Goal: Task Accomplishment & Management: Use online tool/utility

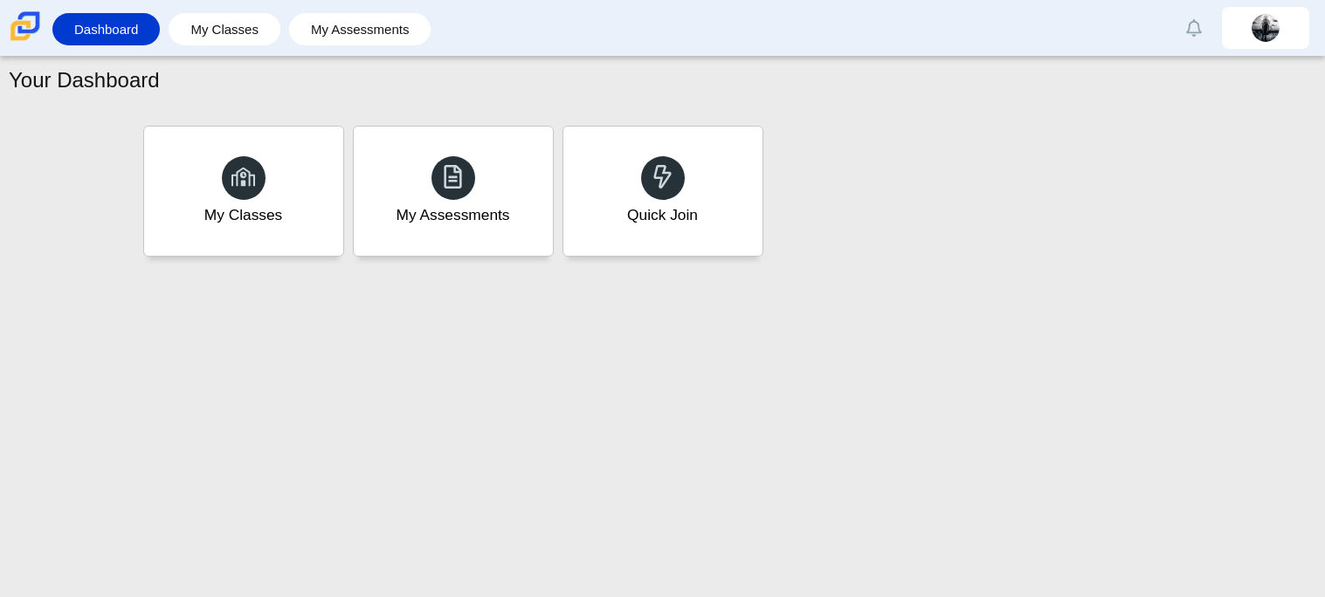
click at [609, 177] on div "Quick Join" at bounding box center [662, 191] width 199 height 129
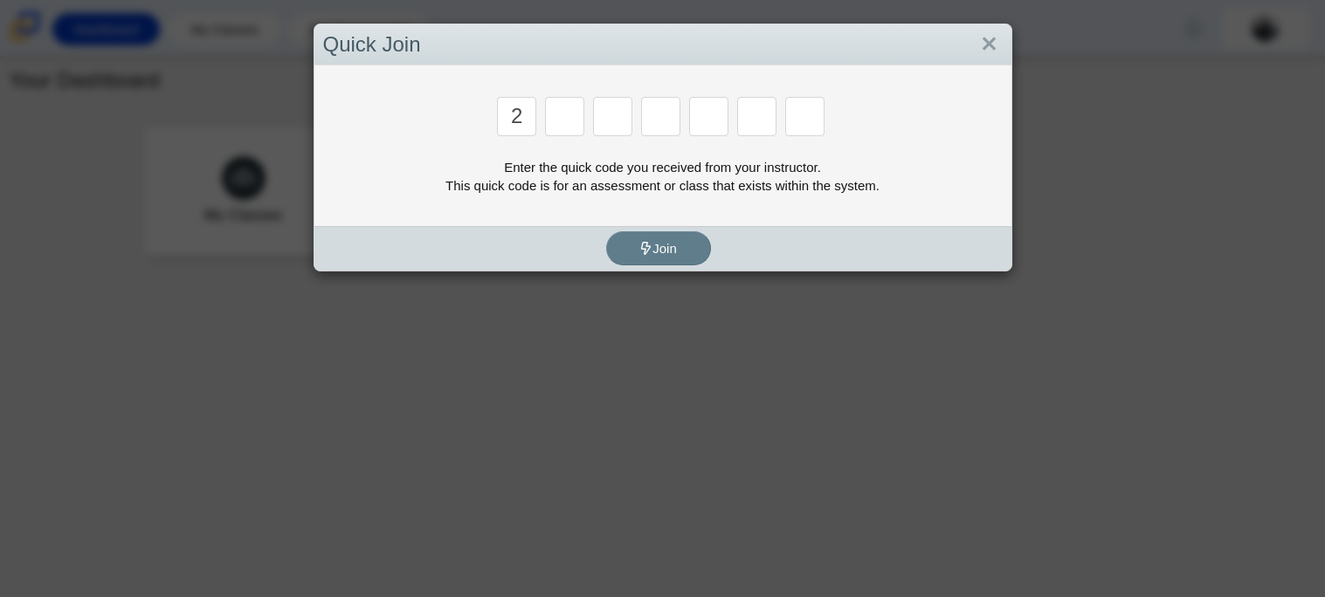
type input "2"
type input "c"
type input "u"
type input "p"
type input "s"
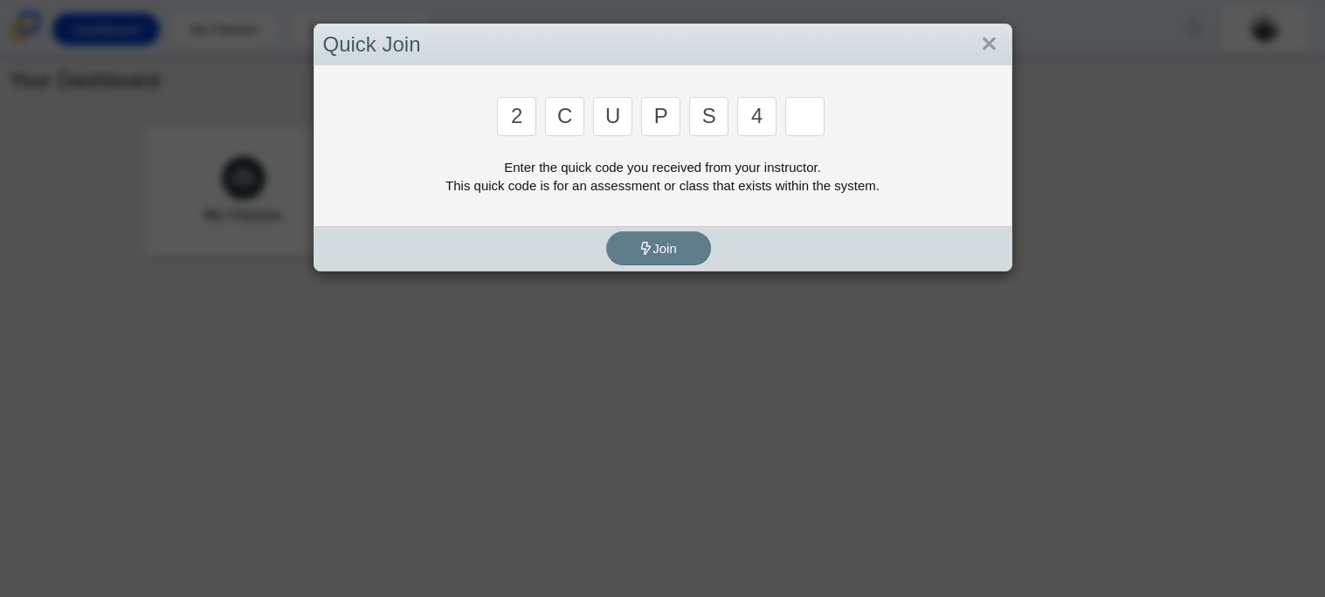
type input "4"
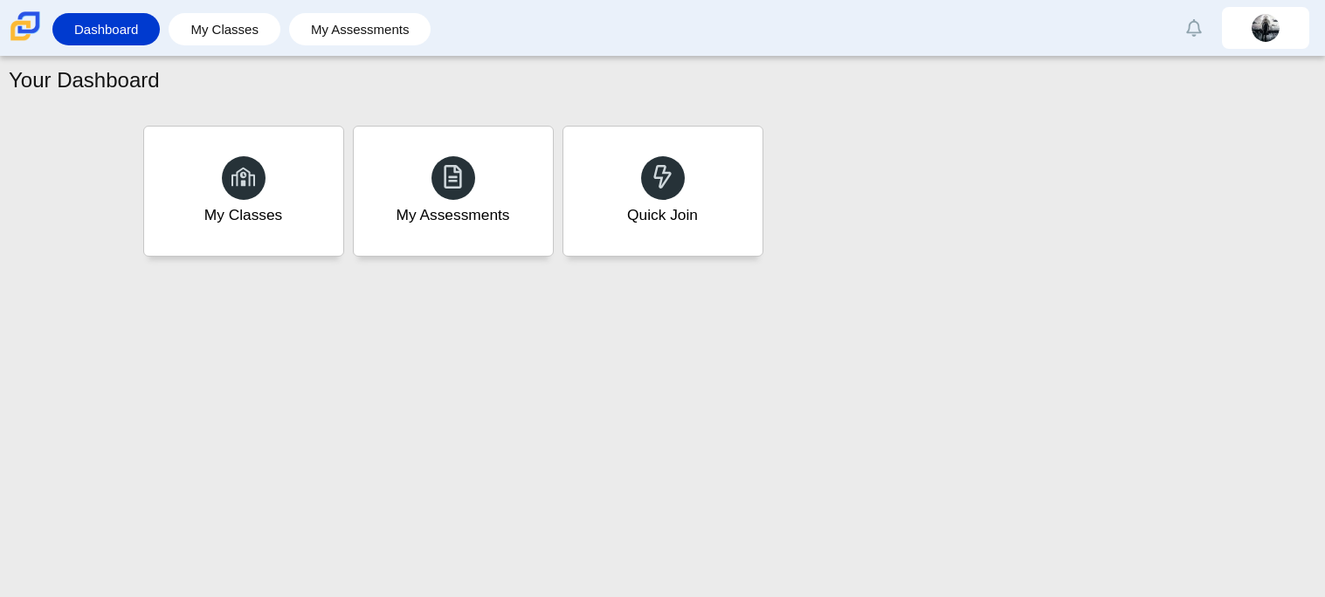
type input "a"
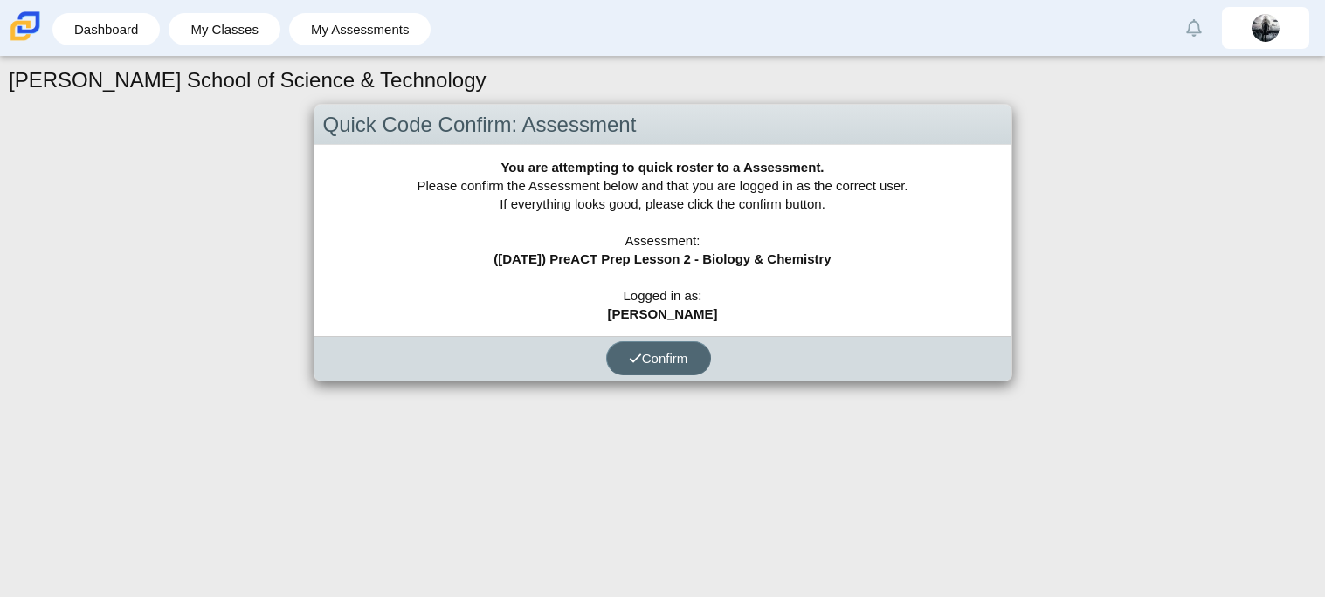
click at [652, 358] on span "Confirm" at bounding box center [658, 358] width 59 height 15
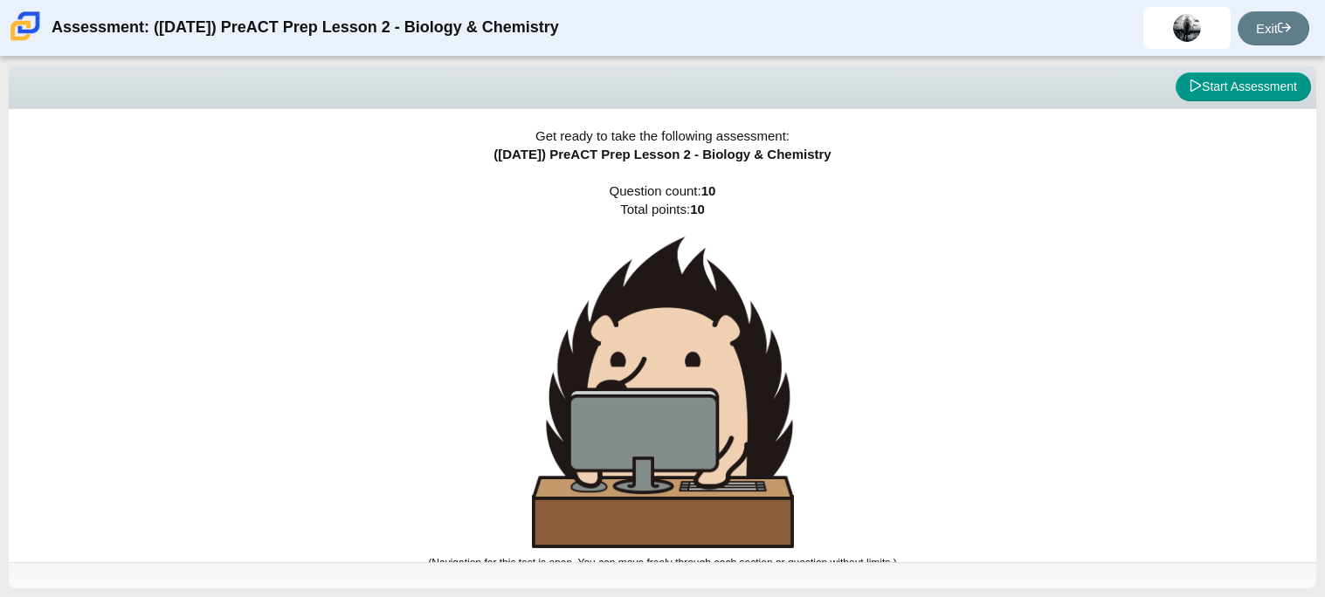
scroll to position [10, 0]
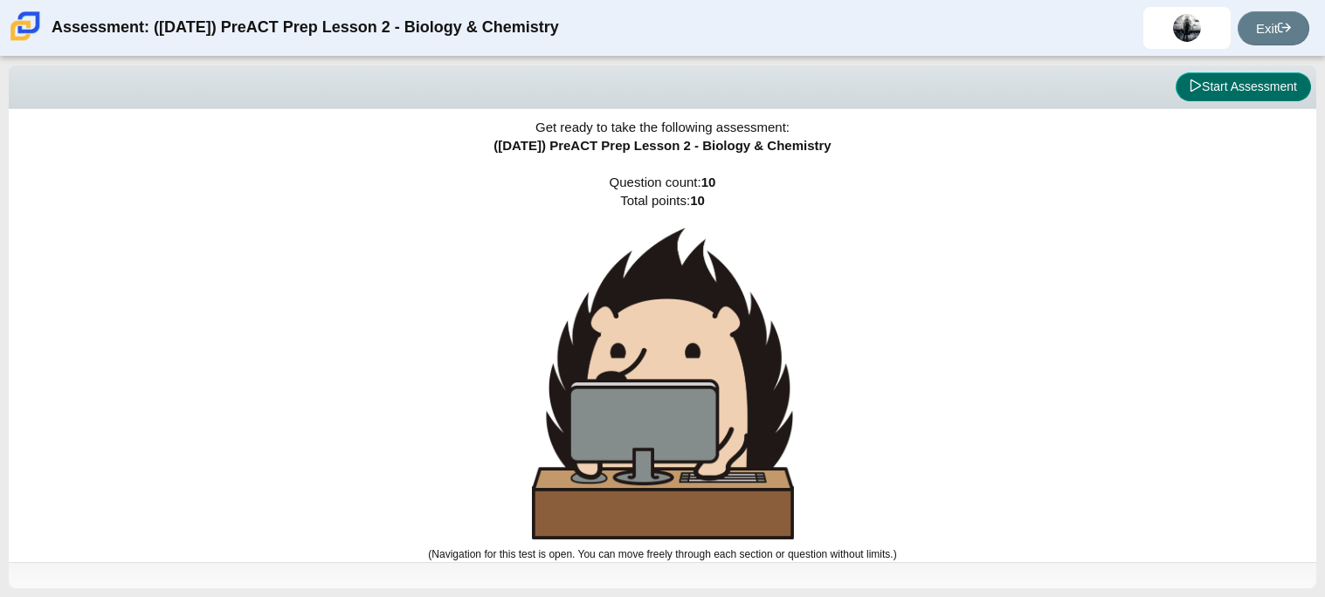
click at [1234, 86] on button "Start Assessment" at bounding box center [1242, 87] width 135 height 30
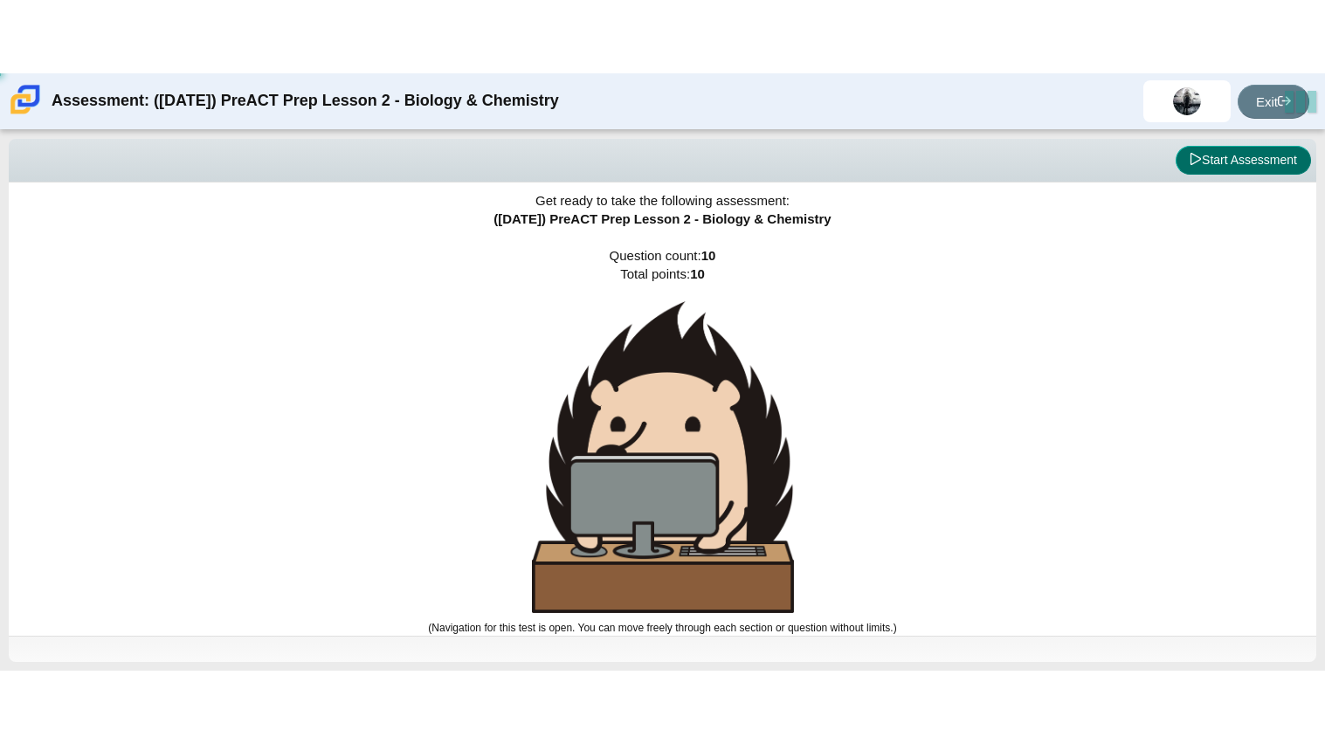
scroll to position [0, 0]
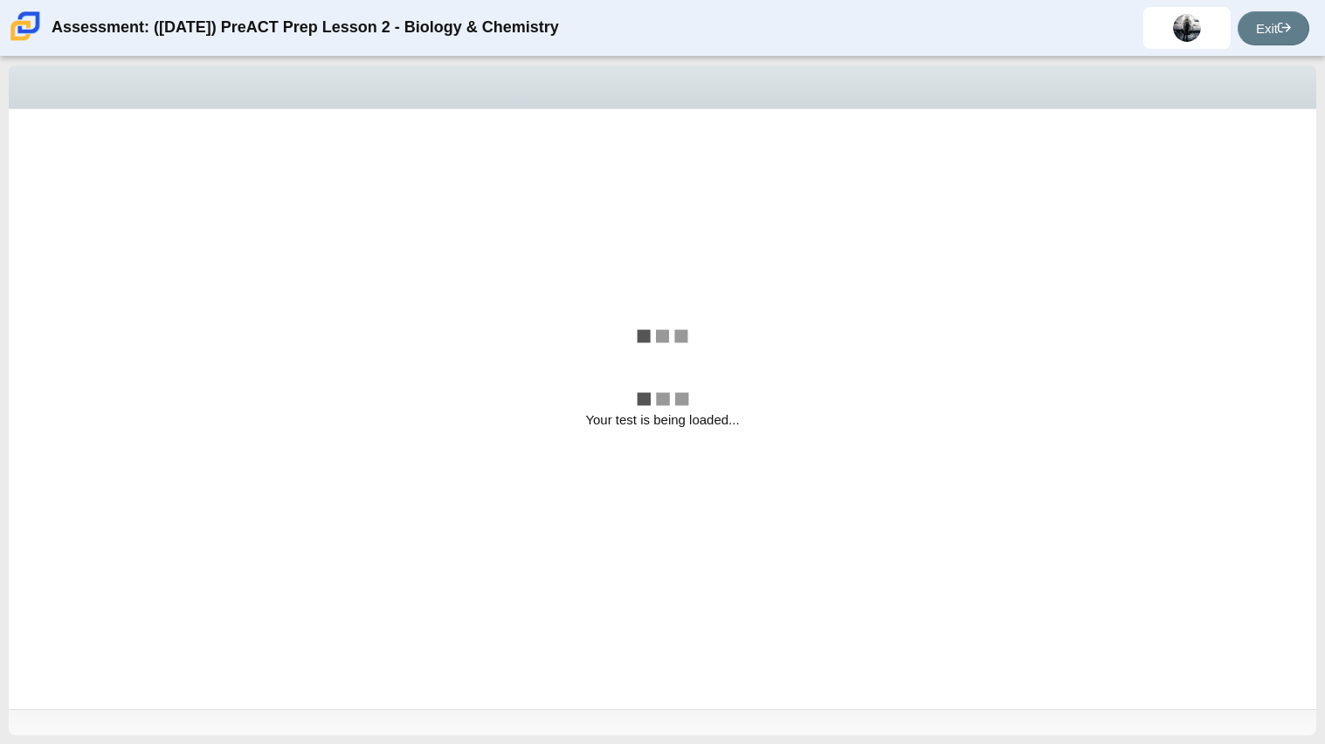
select select "88c27e0d-eae0-4ba9-ac20-9160ce6547ef"
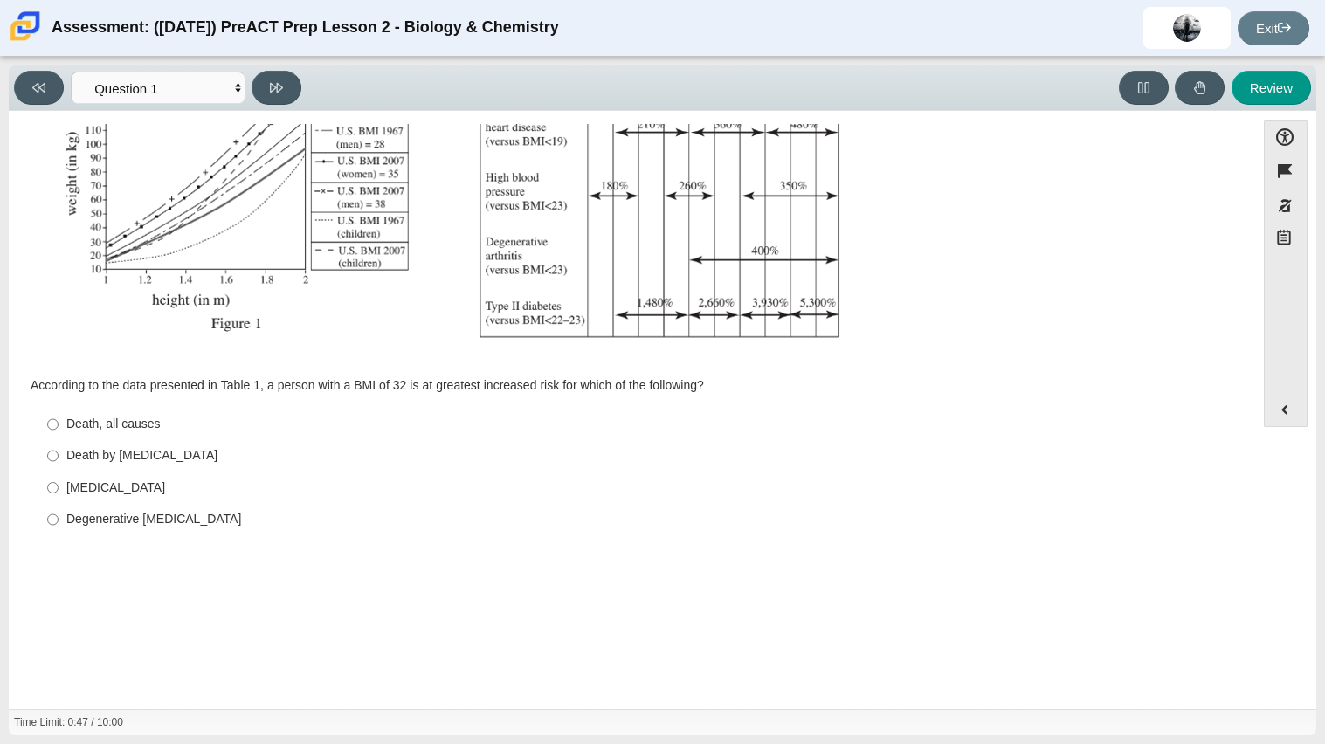
scroll to position [367, 0]
click at [72, 517] on div "Degenerative arthritis" at bounding box center [645, 518] width 1158 height 17
click at [59, 517] on input "Degenerative arthritis Degenerative arthritis" at bounding box center [52, 518] width 11 height 31
radio input "true"
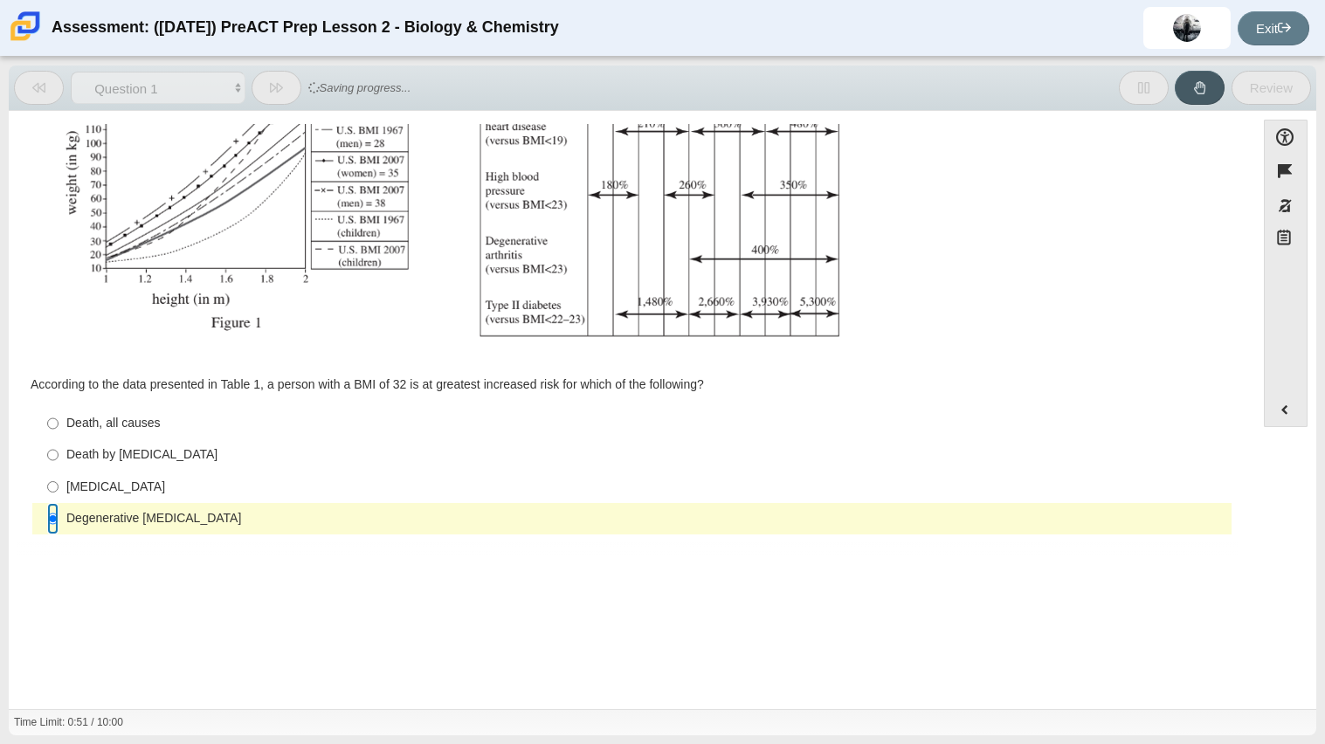
scroll to position [371, 0]
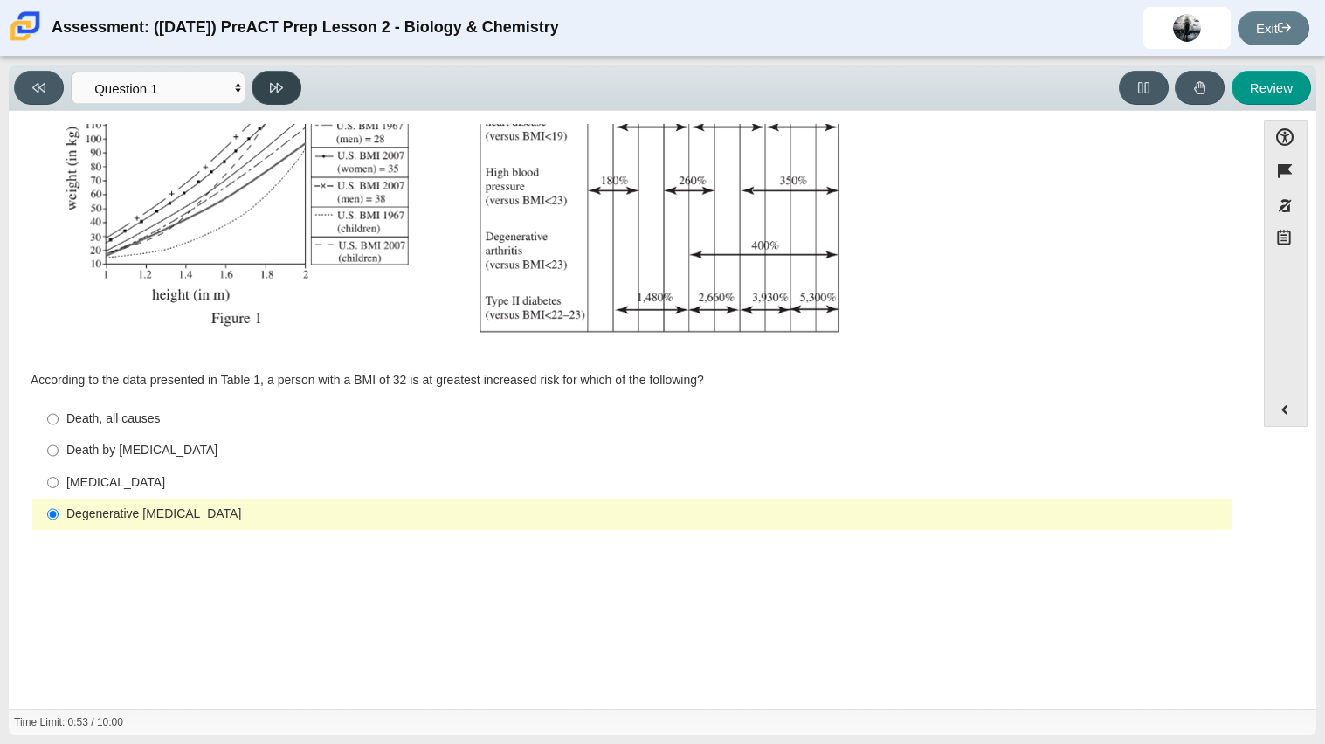
click at [261, 97] on button at bounding box center [276, 88] width 50 height 34
select select "f31ee183-ab53-48c9-9374-3a18949ab500"
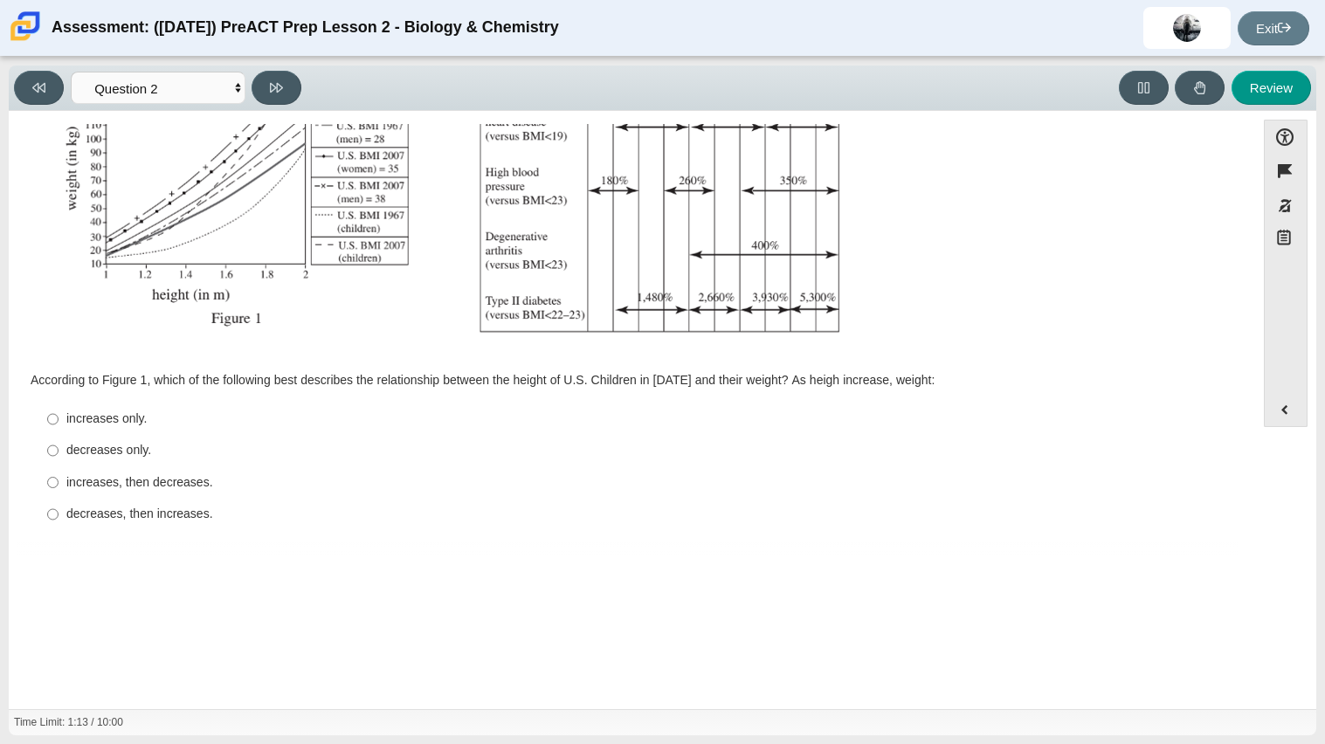
click at [69, 423] on div "increases only." at bounding box center [645, 418] width 1158 height 17
click at [59, 423] on input "increases only. increases only." at bounding box center [52, 418] width 11 height 31
radio input "true"
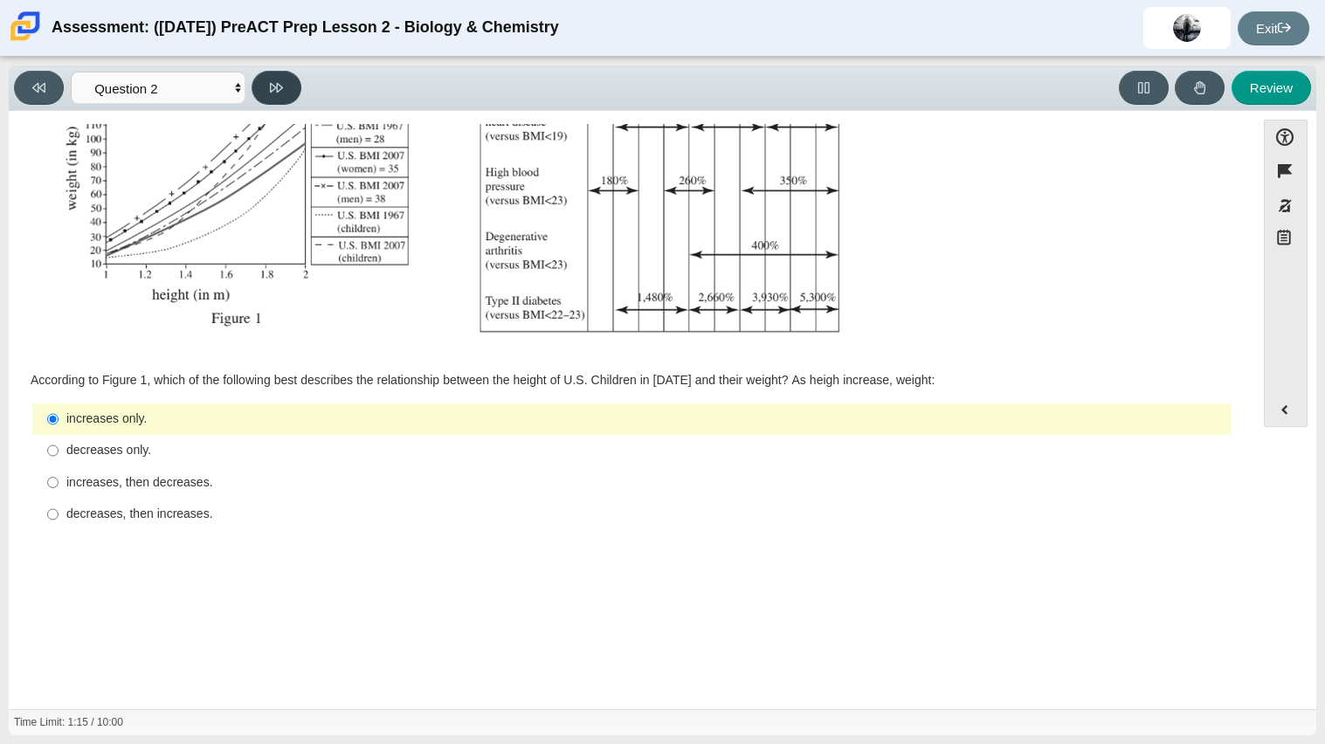
click at [286, 88] on button at bounding box center [276, 88] width 50 height 34
select select "45e82964-709e-4180-9336-970e18221224"
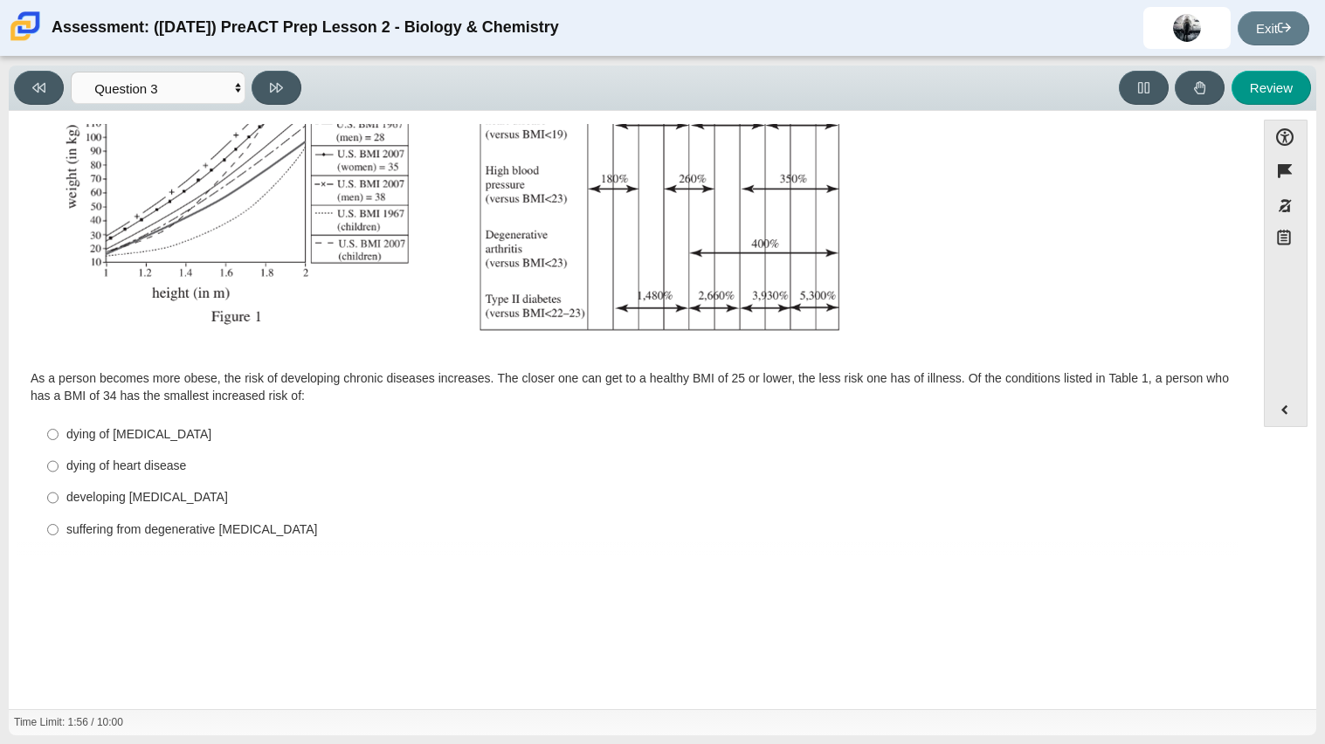
scroll to position [366, 0]
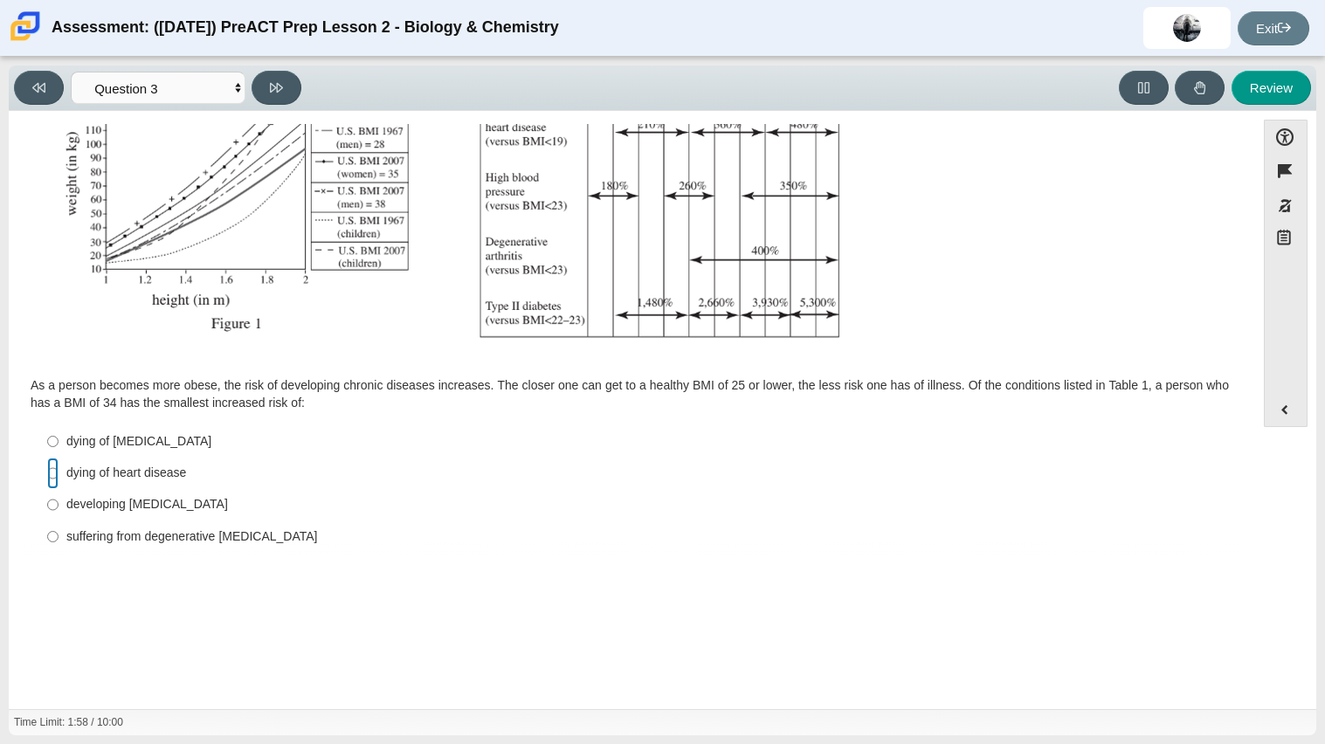
click at [48, 474] on input "dying of heart disease dying of heart disease" at bounding box center [52, 473] width 11 height 31
radio input "true"
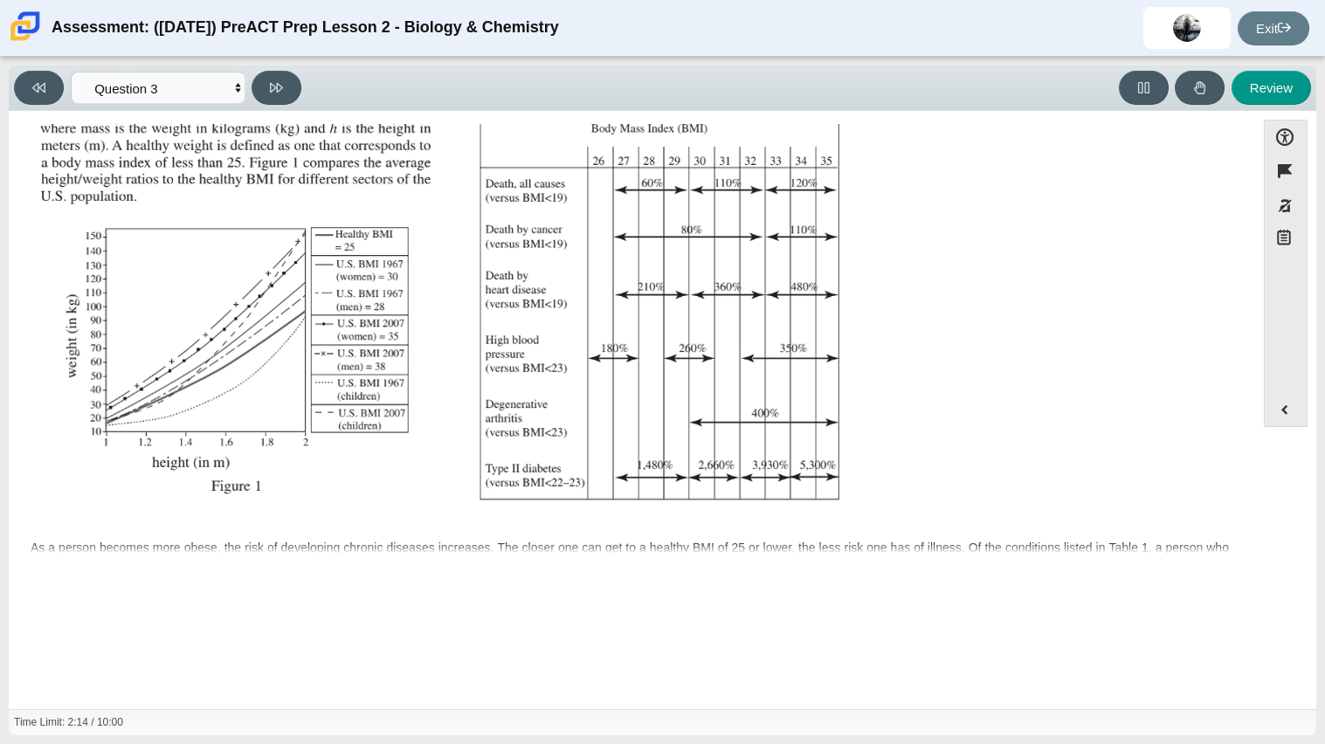
scroll to position [389, 0]
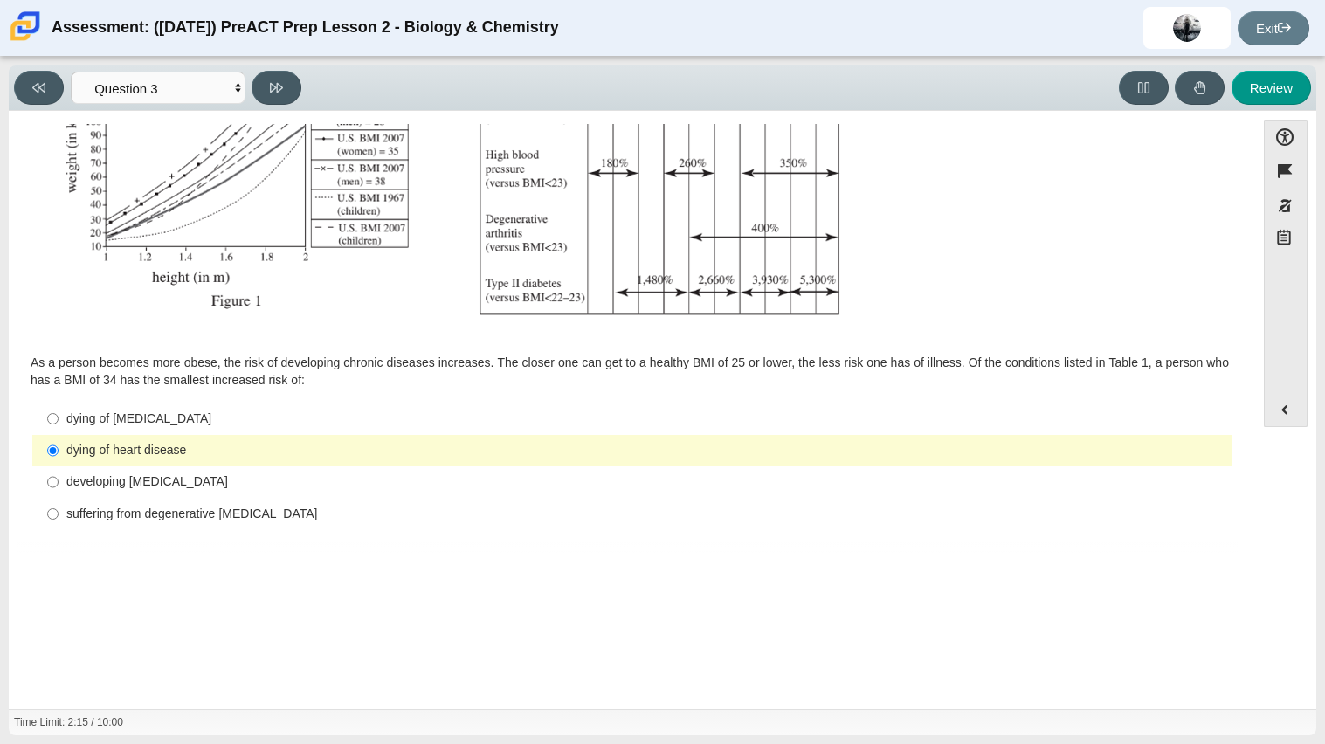
click at [113, 419] on div "dying of cancer" at bounding box center [645, 418] width 1158 height 17
click at [59, 419] on input "dying of cancer dying of cancer" at bounding box center [52, 418] width 11 height 31
radio input "true"
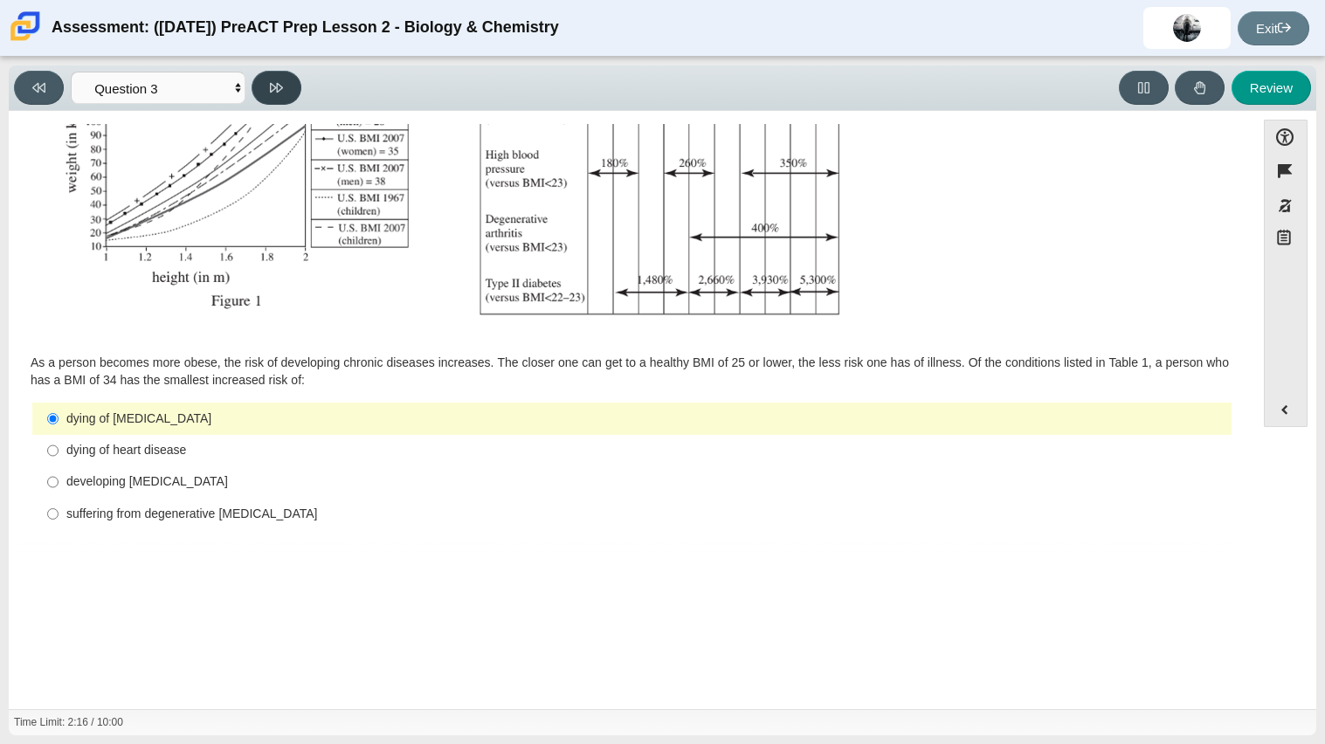
click at [272, 86] on icon at bounding box center [276, 87] width 13 height 13
select select "71dcacfe-cf8b-4cdc-be22-b82c8aec5da2"
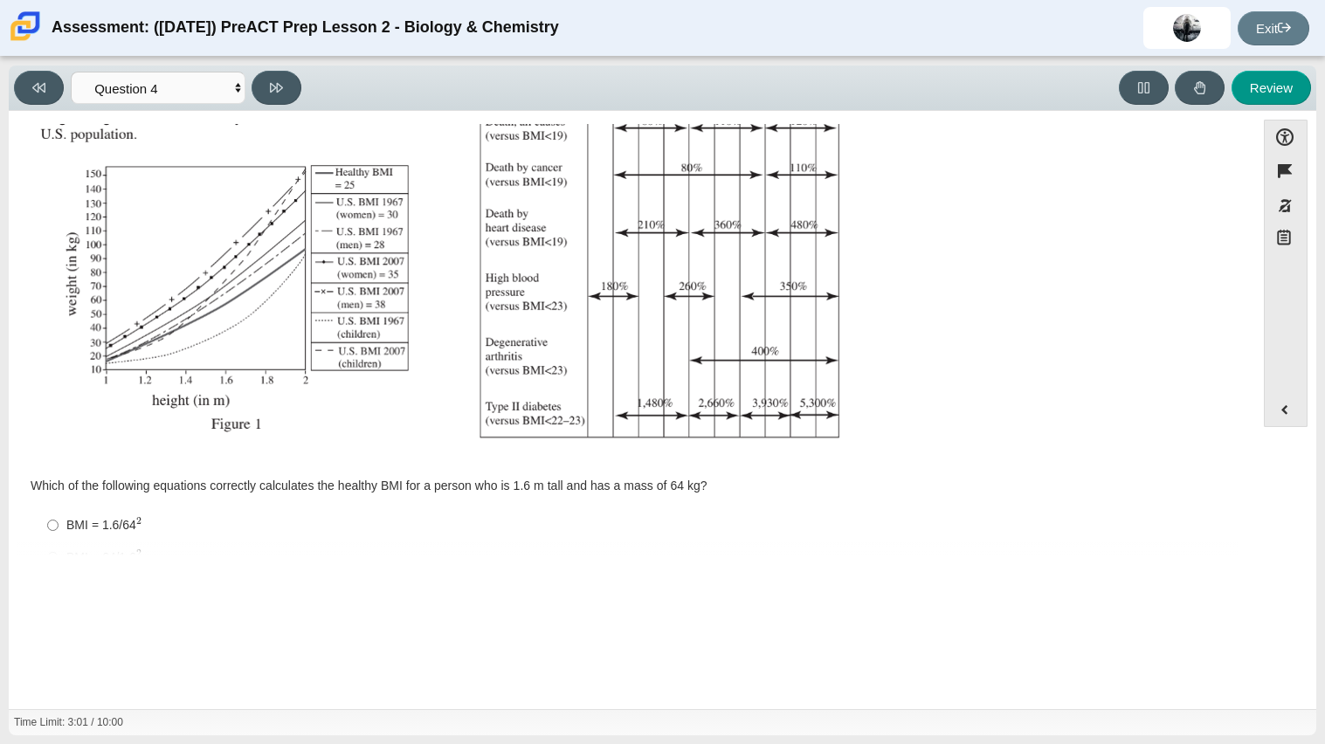
scroll to position [373, 0]
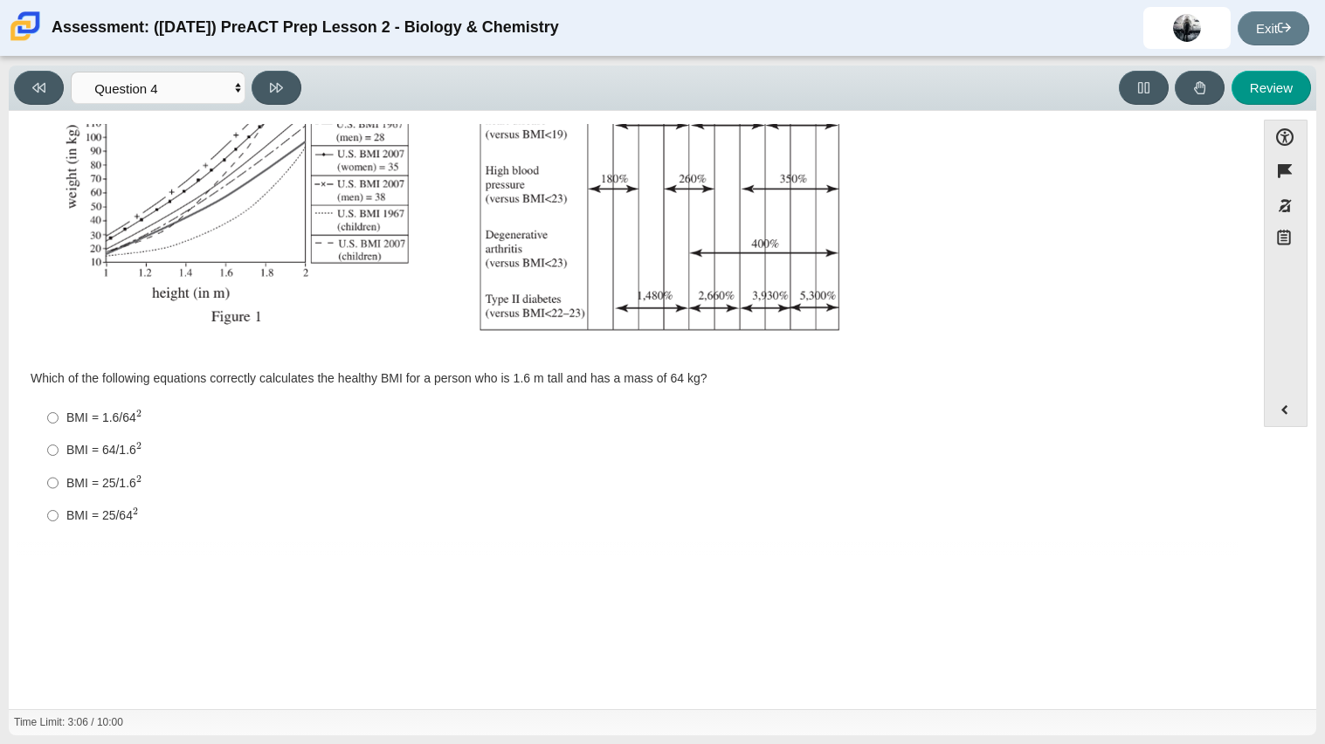
click at [117, 418] on div "BMI = 1.6/64 2" at bounding box center [645, 418] width 1158 height 18
click at [59, 418] on input "BMI = 1.6/64 2 BMI = 1.6/642" at bounding box center [52, 418] width 11 height 32
radio input "true"
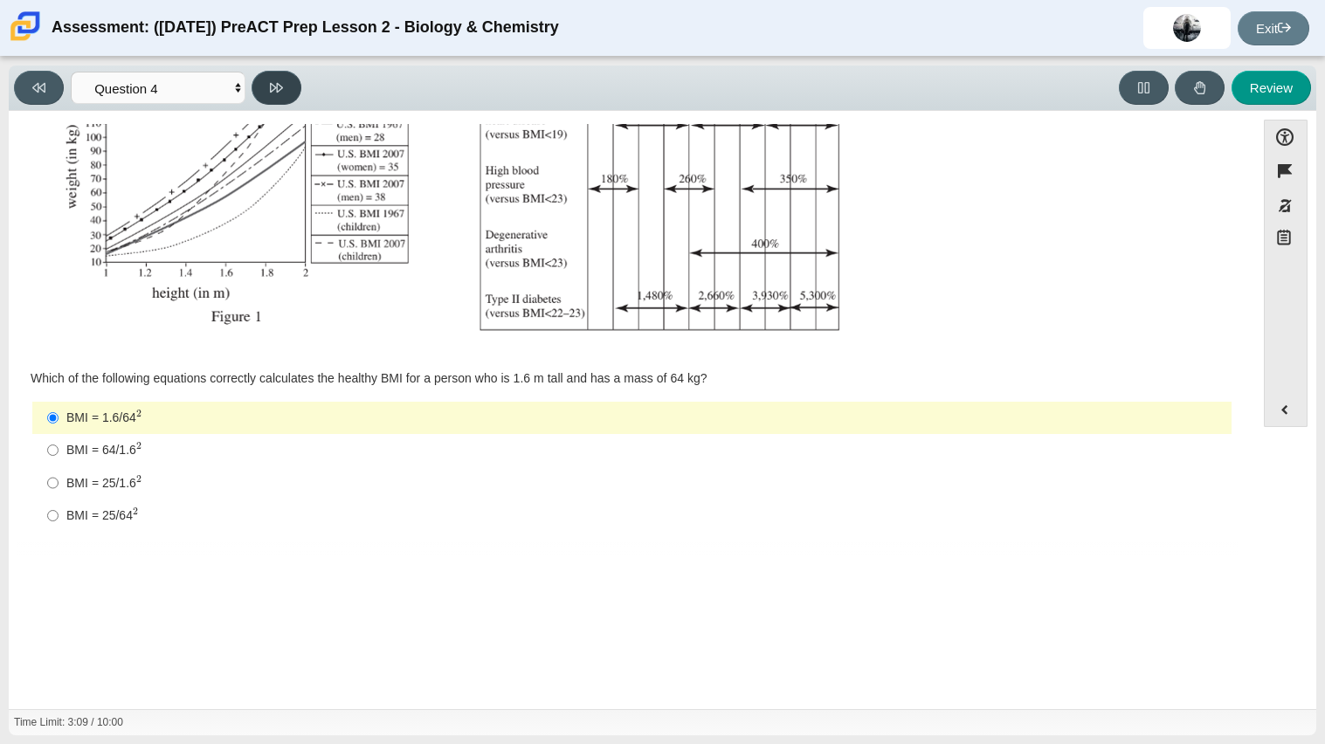
click at [265, 74] on button at bounding box center [276, 88] width 50 height 34
select select "c6558c8b-086a-4b4c-b582-9428309971ba"
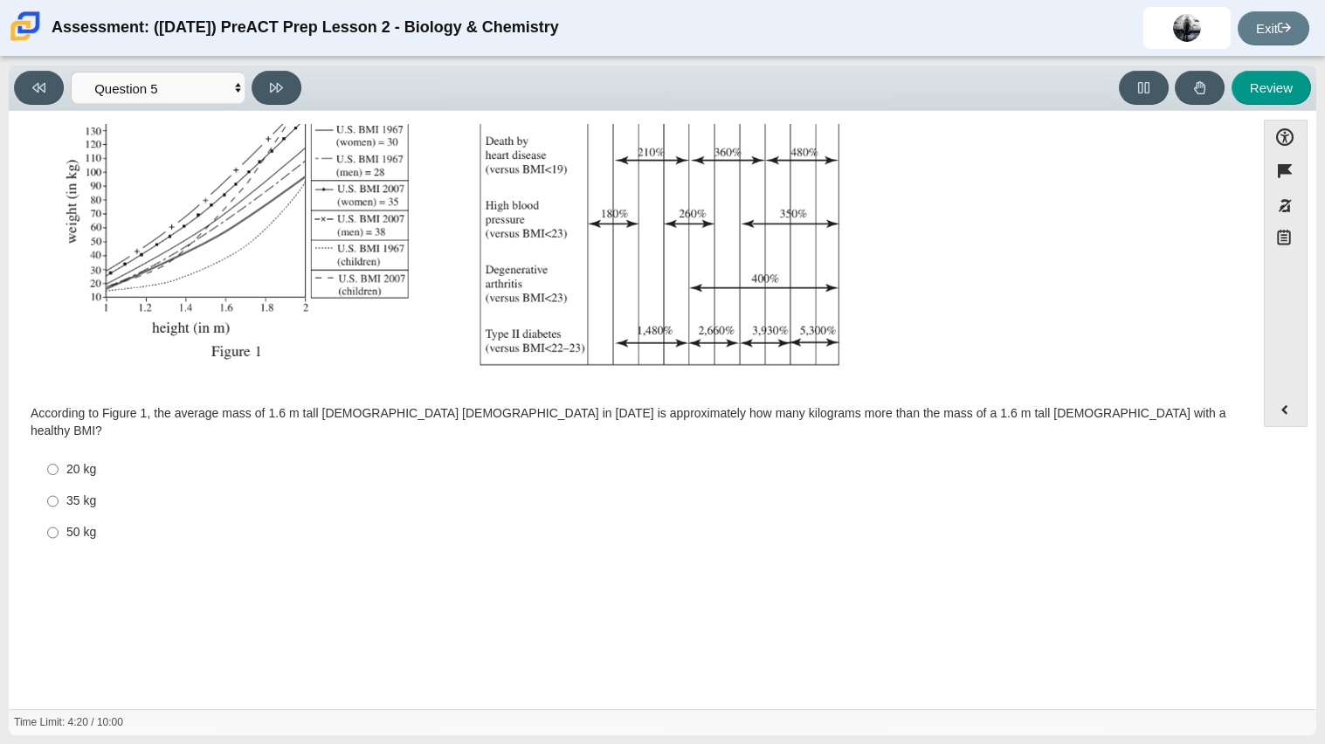
scroll to position [356, 0]
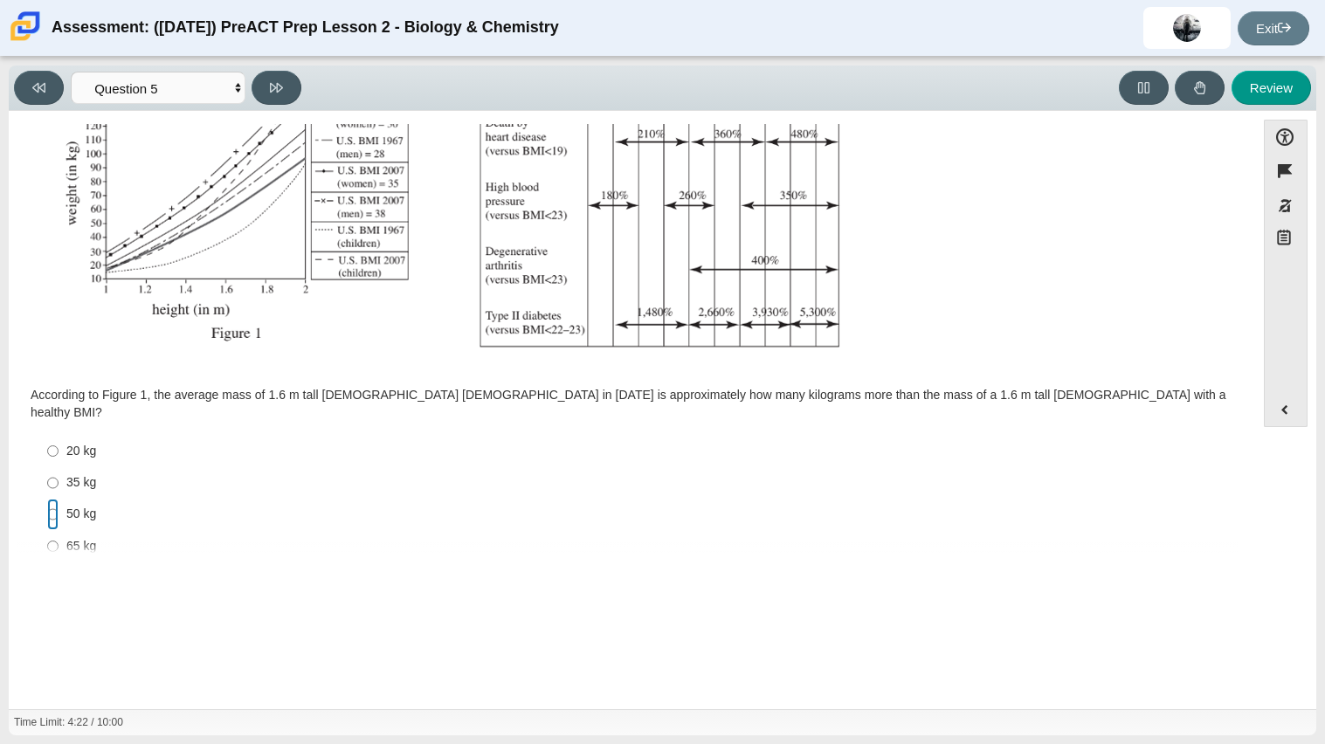
click at [55, 499] on input "50 kg 50 kg" at bounding box center [52, 514] width 11 height 31
radio input "true"
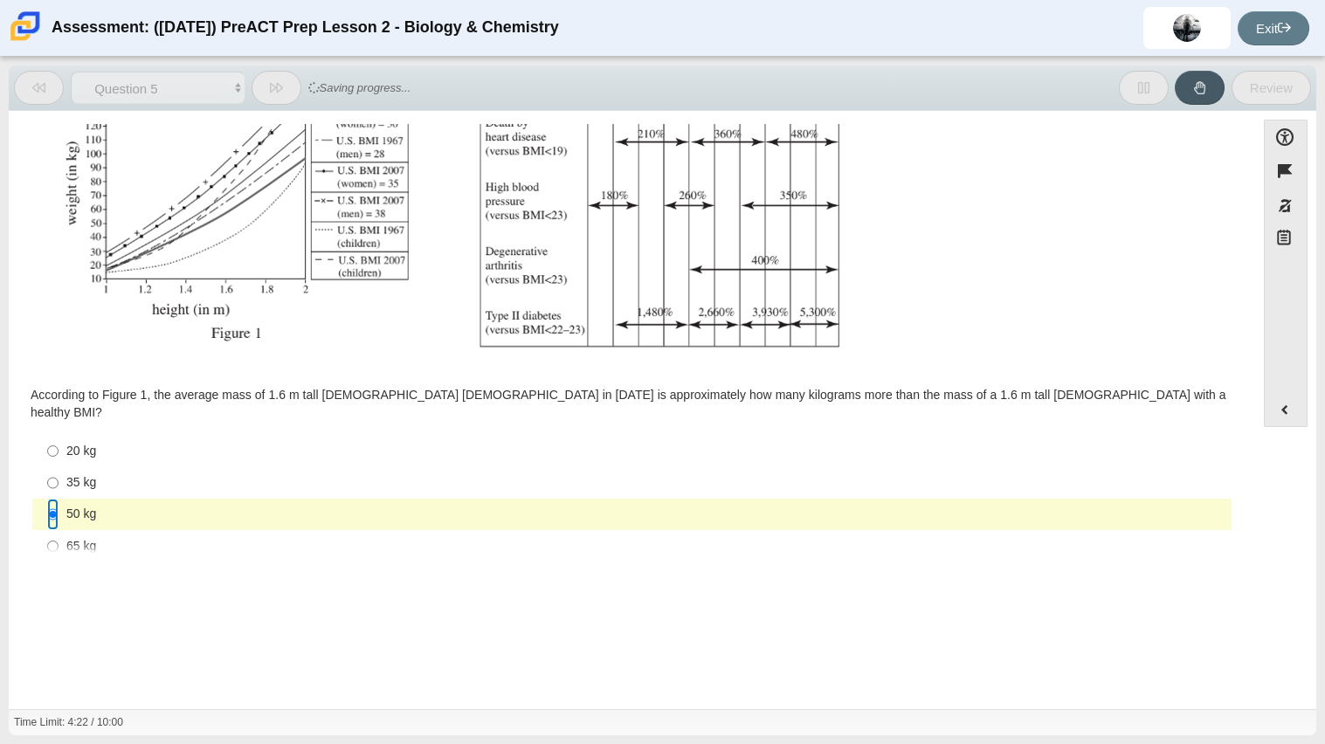
scroll to position [371, 0]
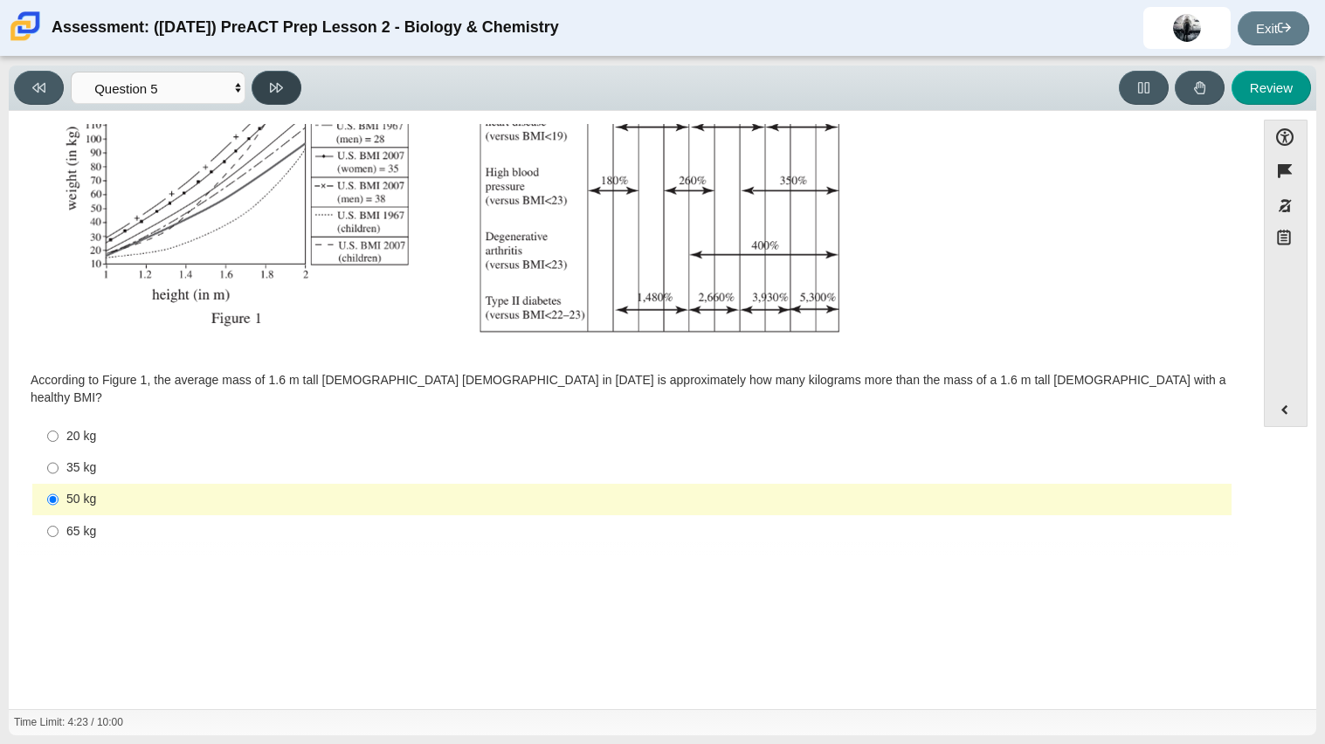
click at [279, 78] on button at bounding box center [276, 88] width 50 height 34
select select "74d98ab6-2529-481e-9250-4e9263ec31cd"
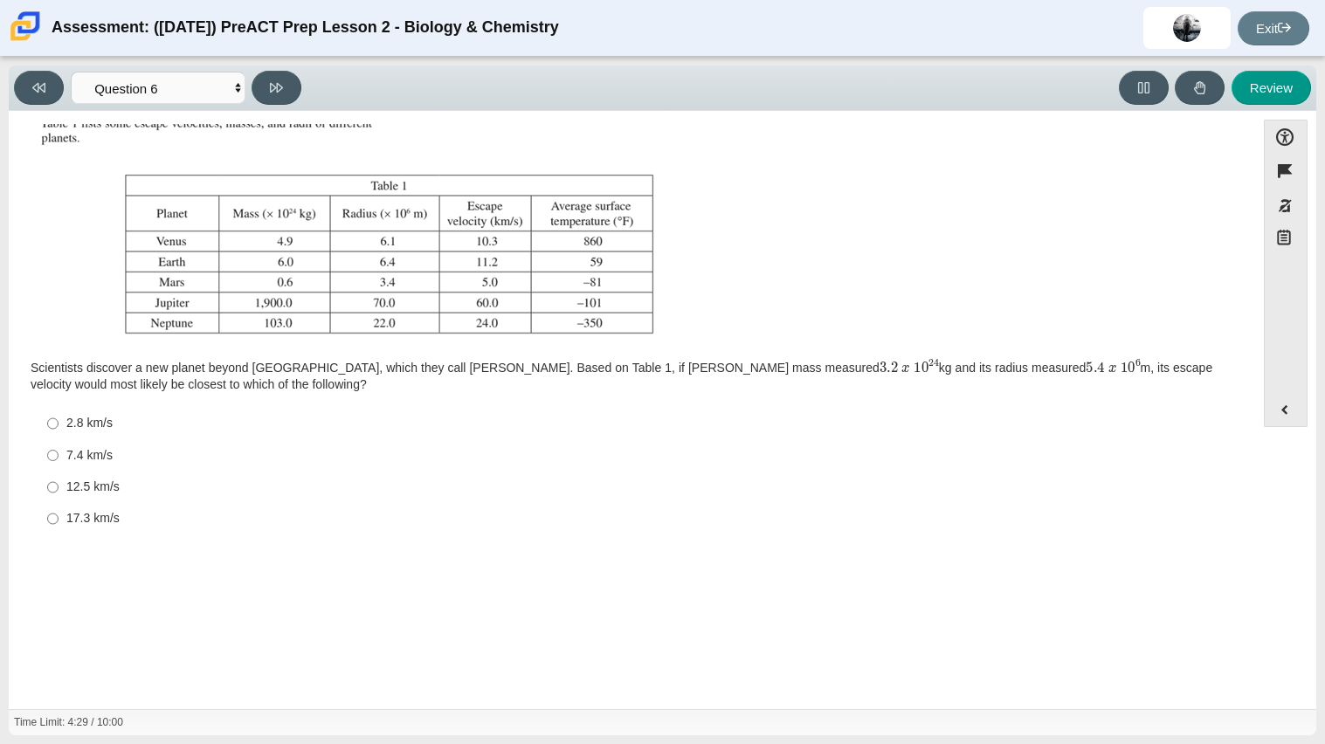
scroll to position [200, 0]
click at [59, 446] on label "7.4 km/s 7.4 km/s" at bounding box center [633, 451] width 1196 height 31
click at [59, 446] on input "7.4 km/s 7.4 km/s" at bounding box center [52, 451] width 11 height 31
radio input "true"
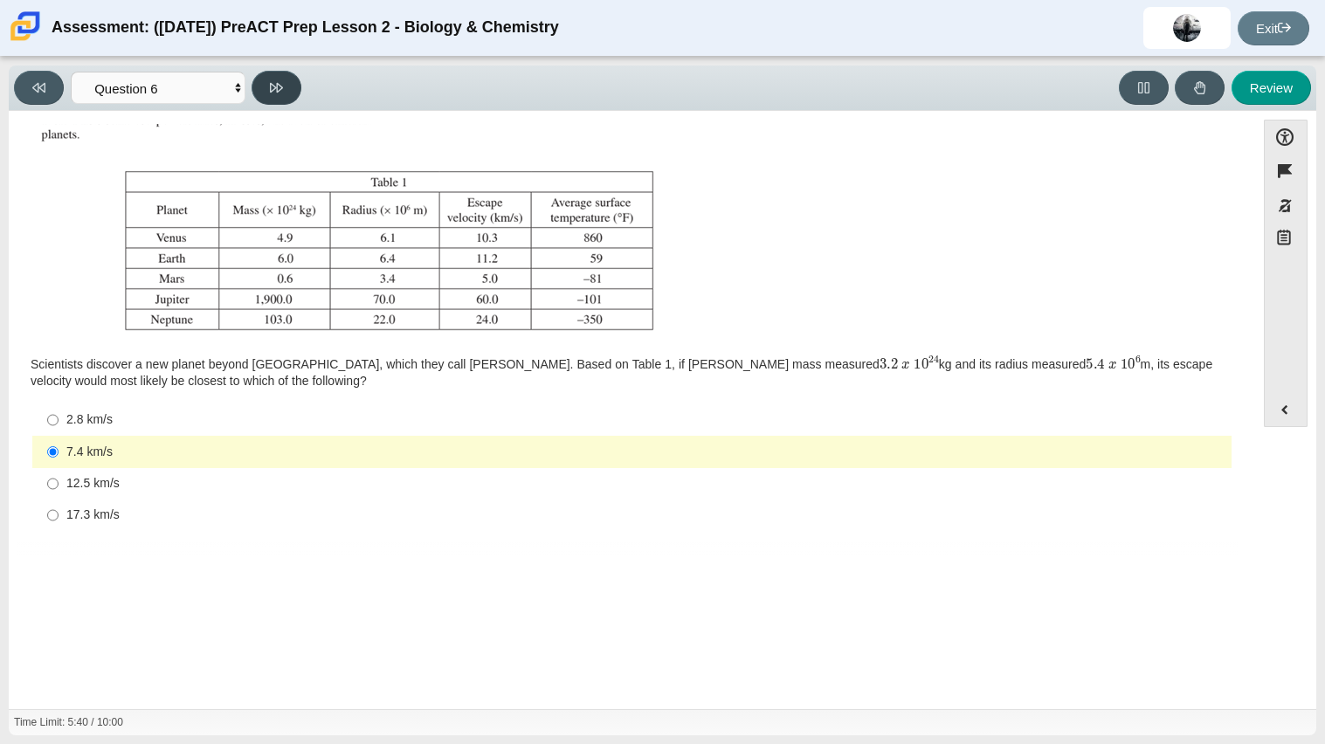
click at [283, 83] on icon at bounding box center [276, 87] width 13 height 13
select select "31694628-7769-4744-9964-d3ed6115c03c"
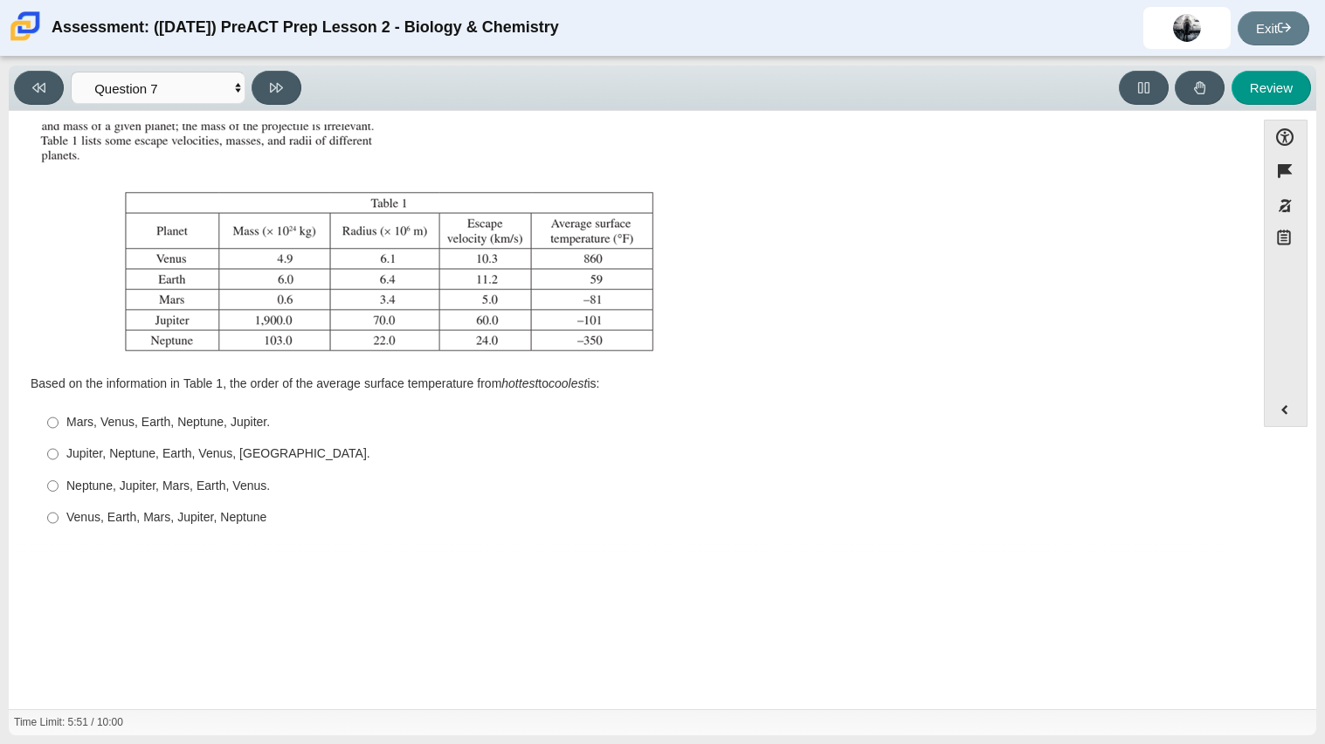
scroll to position [182, 0]
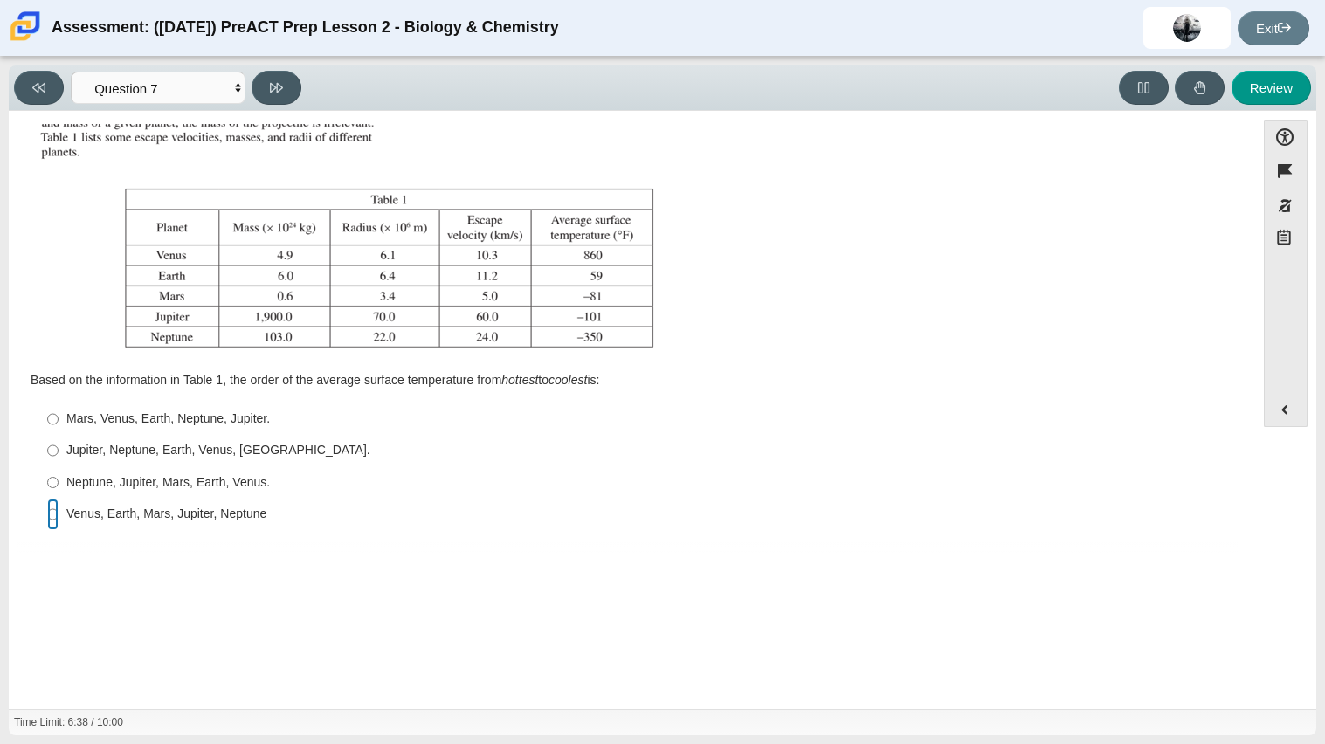
click at [54, 516] on input "Venus, Earth, Mars, Jupiter, Neptune Venus, Earth, Mars, Jupiter, Neptune" at bounding box center [52, 514] width 11 height 31
radio input "true"
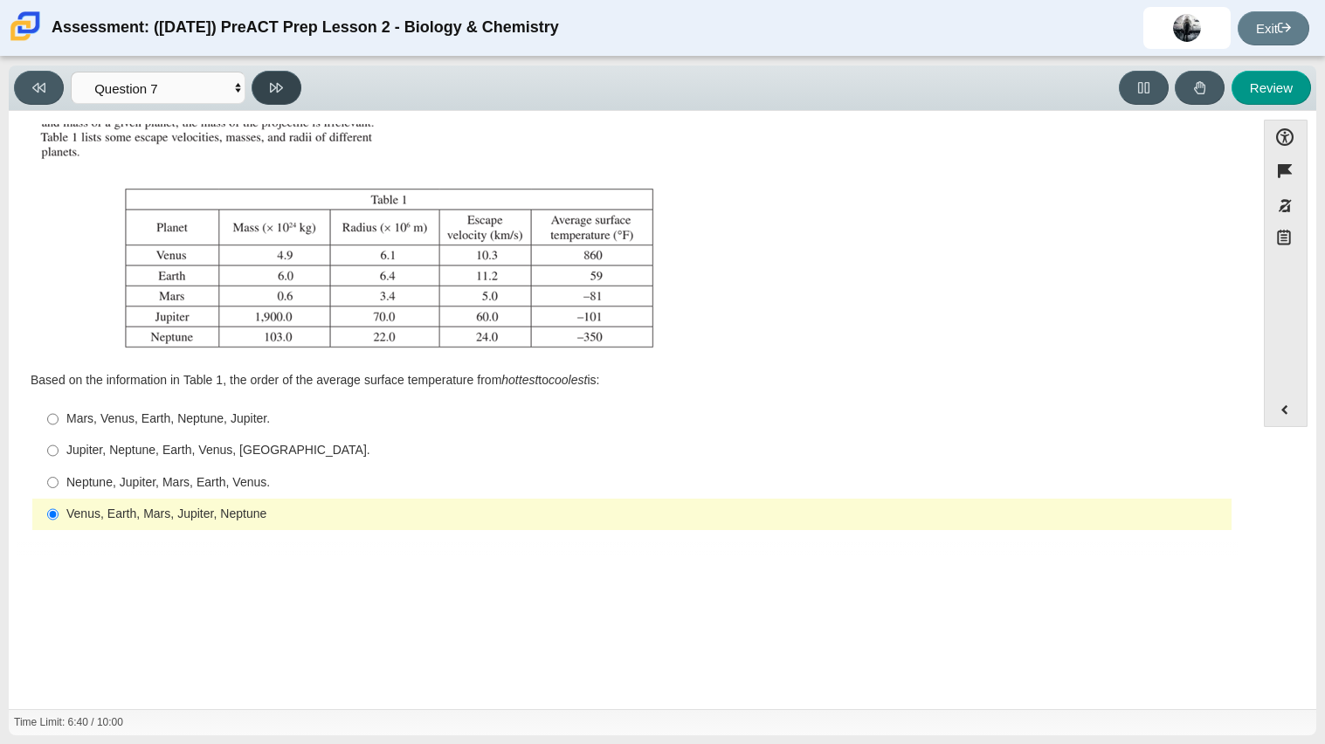
click at [284, 89] on button at bounding box center [276, 88] width 50 height 34
select select "02960795-9514-4c41-985f-77b6951c8514"
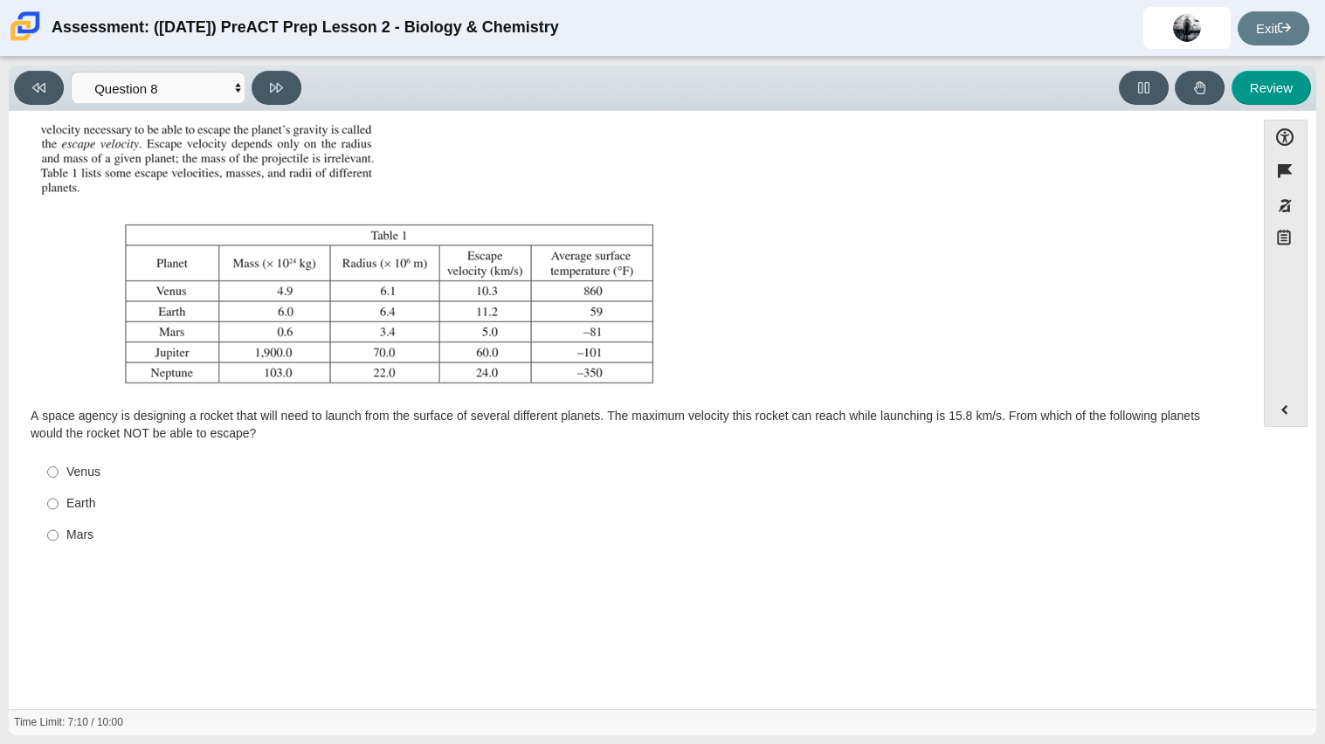
scroll to position [199, 0]
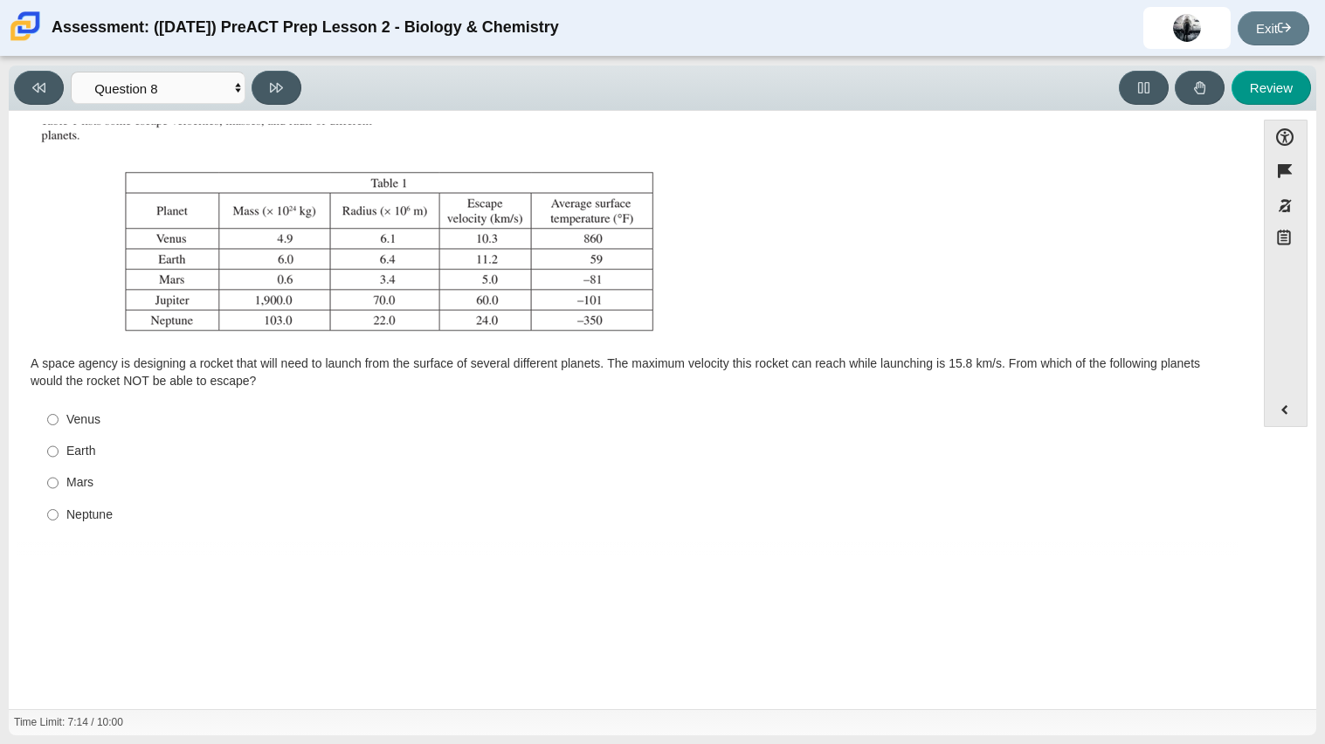
click at [66, 515] on div "Neptune" at bounding box center [645, 514] width 1158 height 17
click at [59, 515] on input "Neptune Neptune" at bounding box center [52, 514] width 11 height 31
radio input "true"
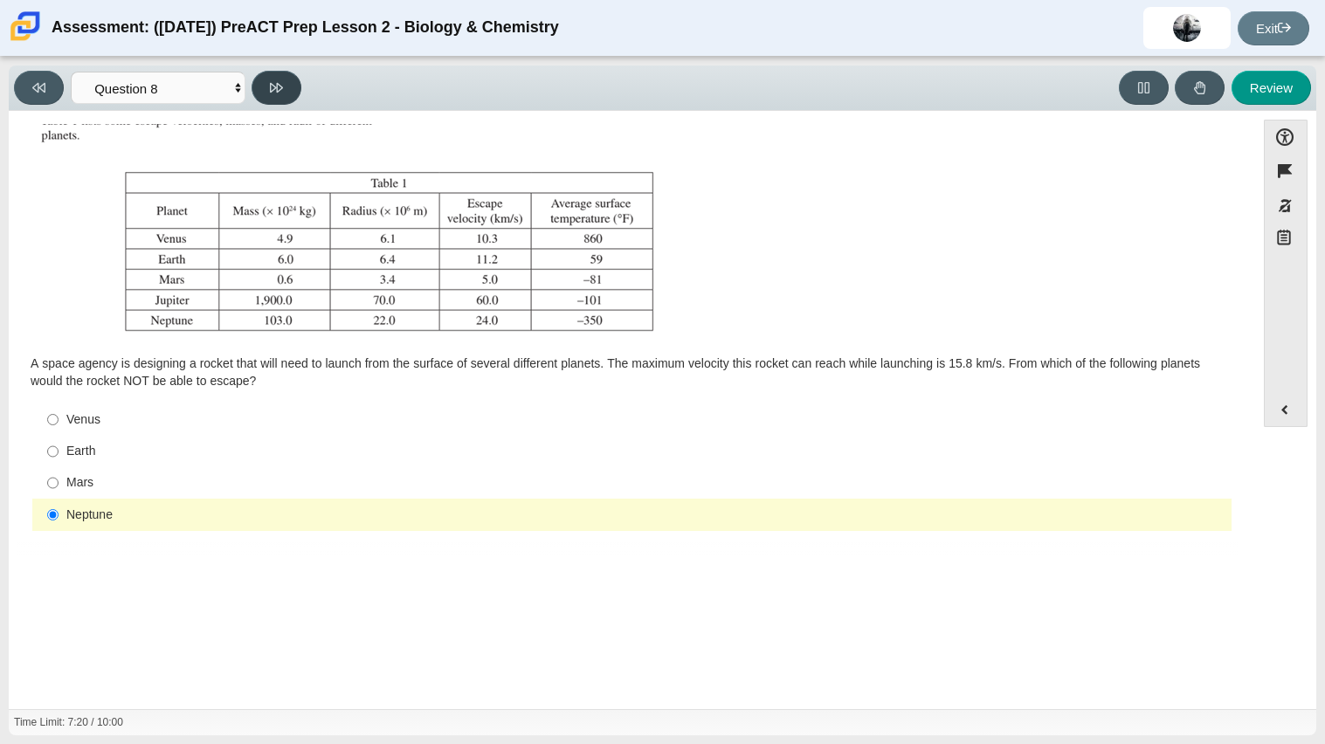
click at [279, 99] on button at bounding box center [276, 88] width 50 height 34
select select "ef19177f-9eb9-441f-a0b9-65cd4e602bb5"
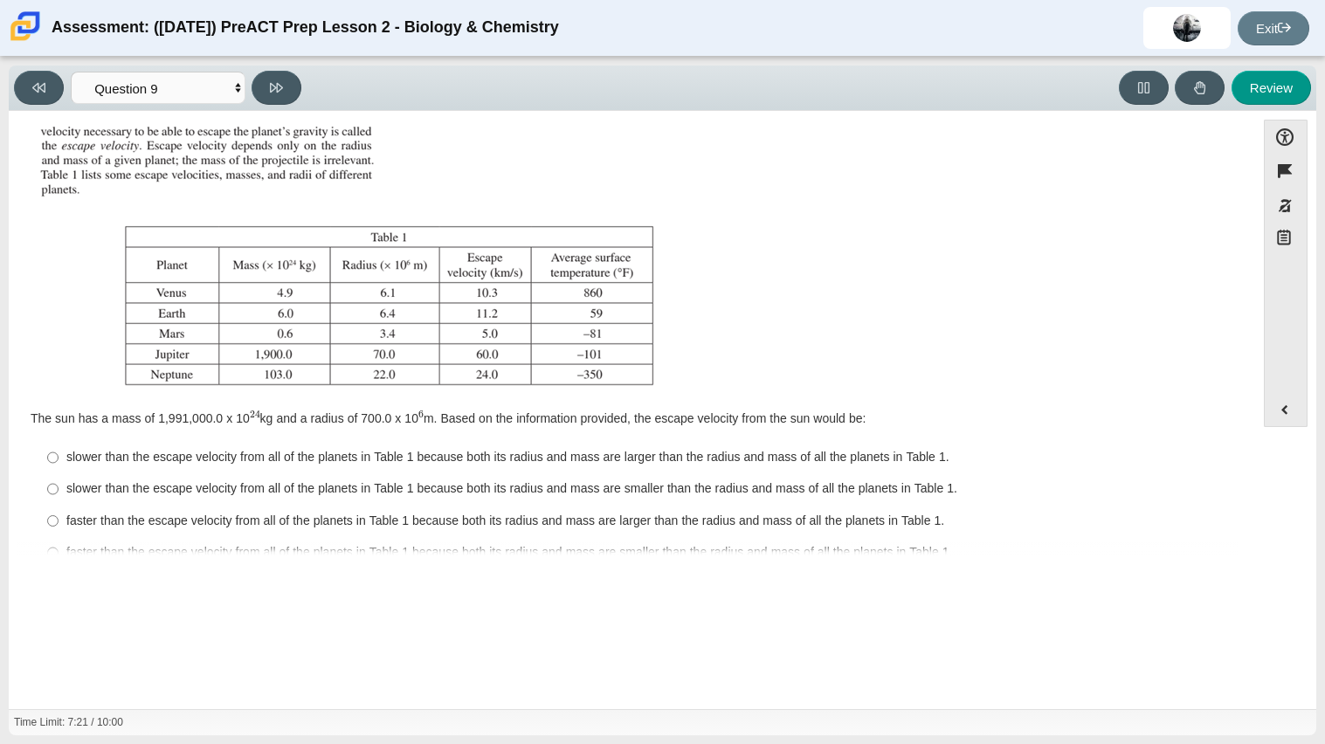
scroll to position [182, 0]
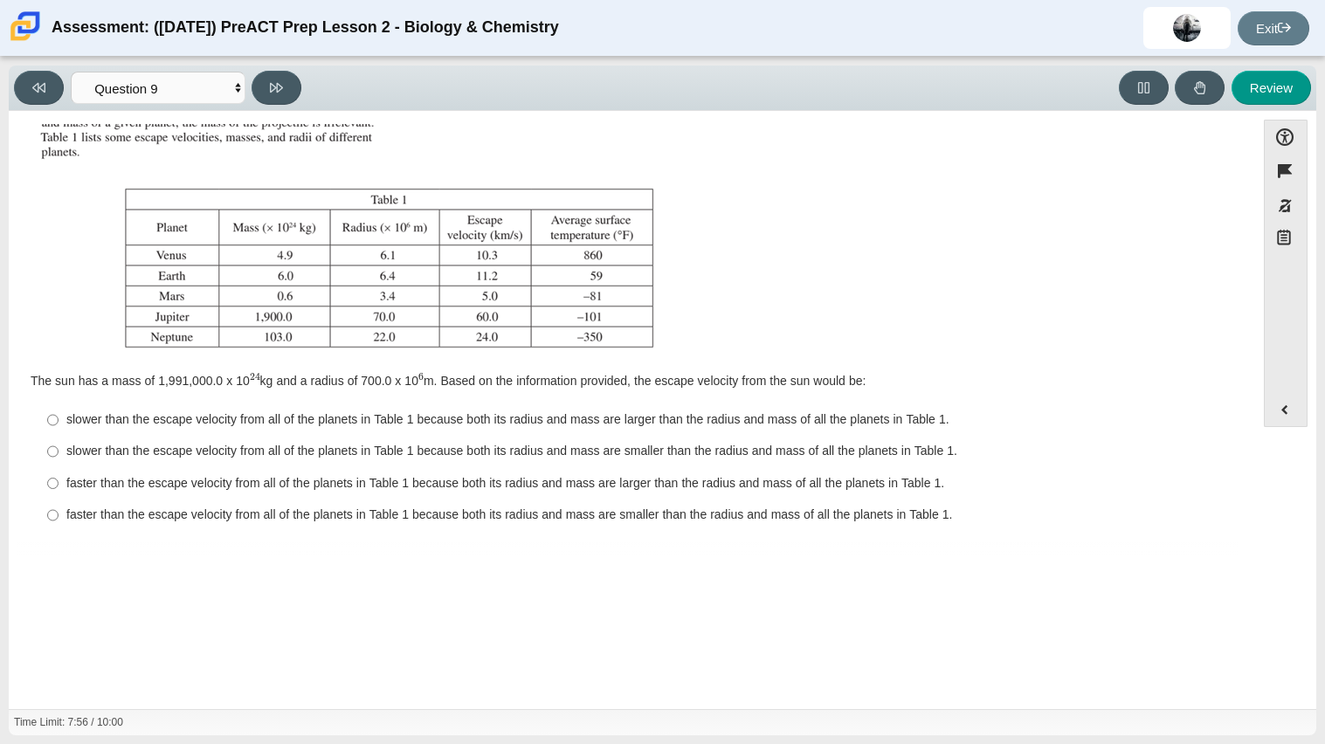
click at [429, 411] on div "slower than the escape velocity from all of the planets in Table 1 because both…" at bounding box center [645, 419] width 1158 height 17
click at [59, 411] on input "slower than the escape velocity from all of the planets in Table 1 because both…" at bounding box center [52, 419] width 11 height 31
radio input "true"
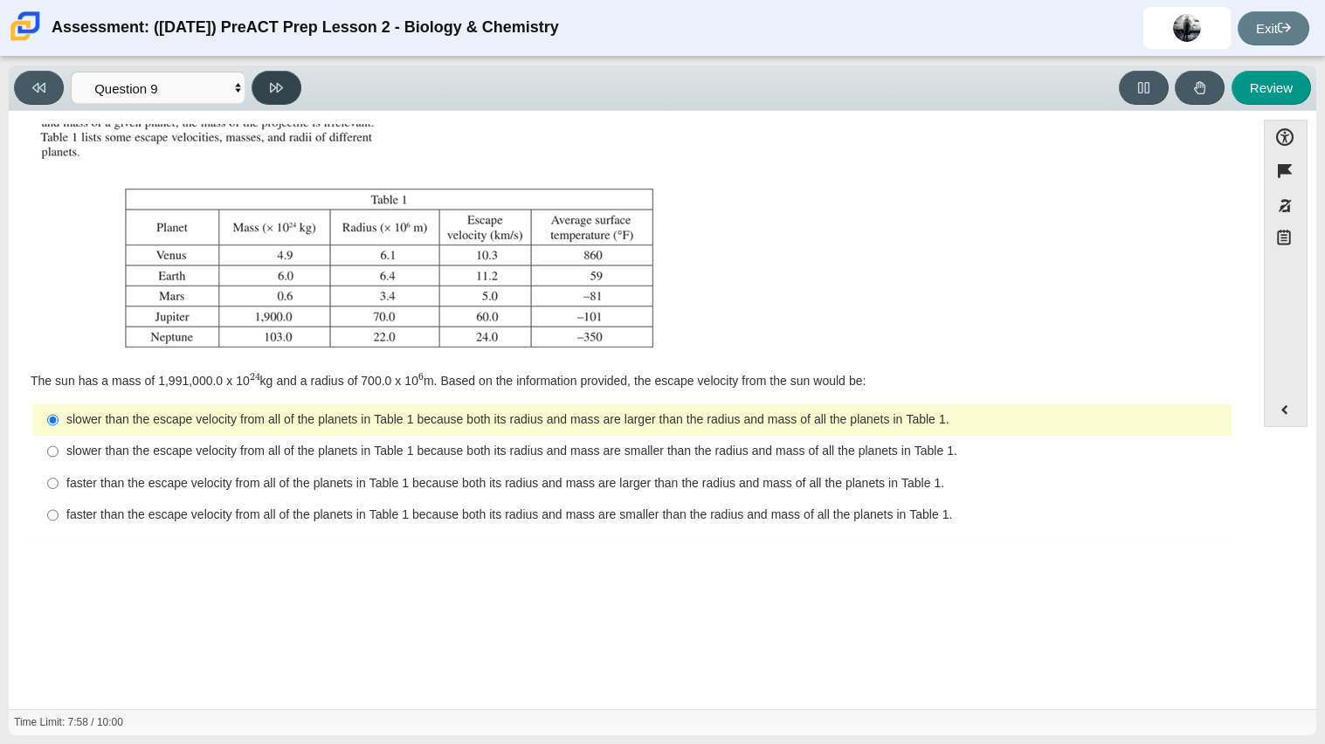
click at [279, 93] on button at bounding box center [276, 88] width 50 height 34
select select "b9bf8baa-c570-4e7d-b5c0-da6c71b27e9c"
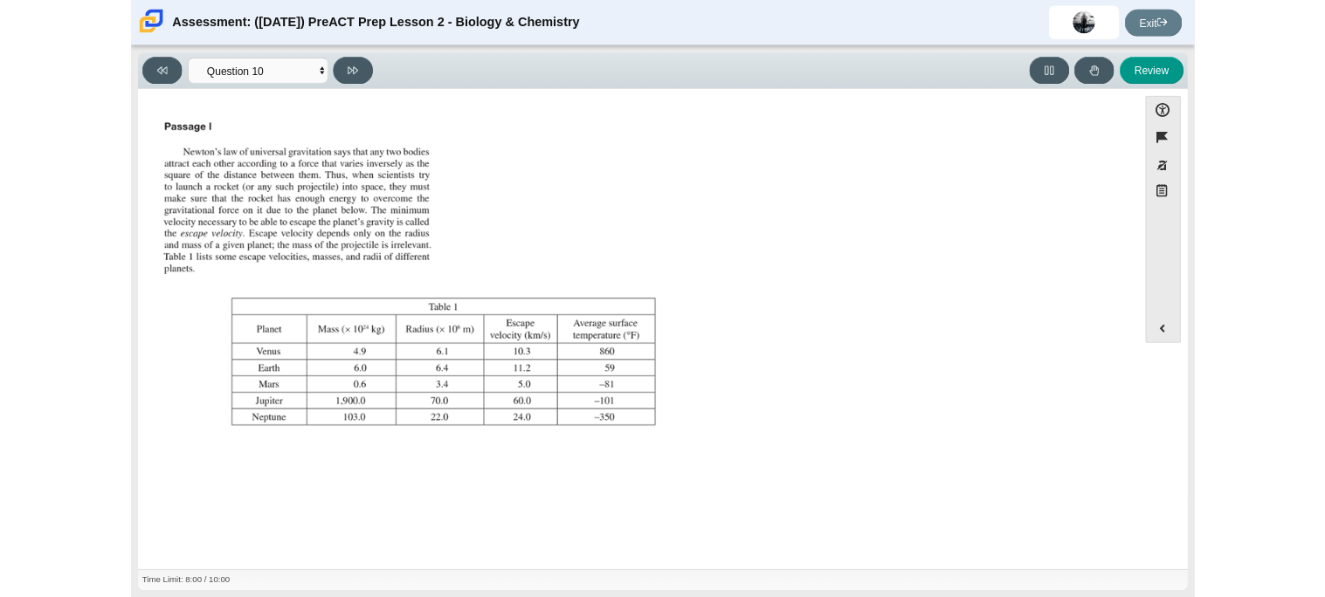
scroll to position [199, 0]
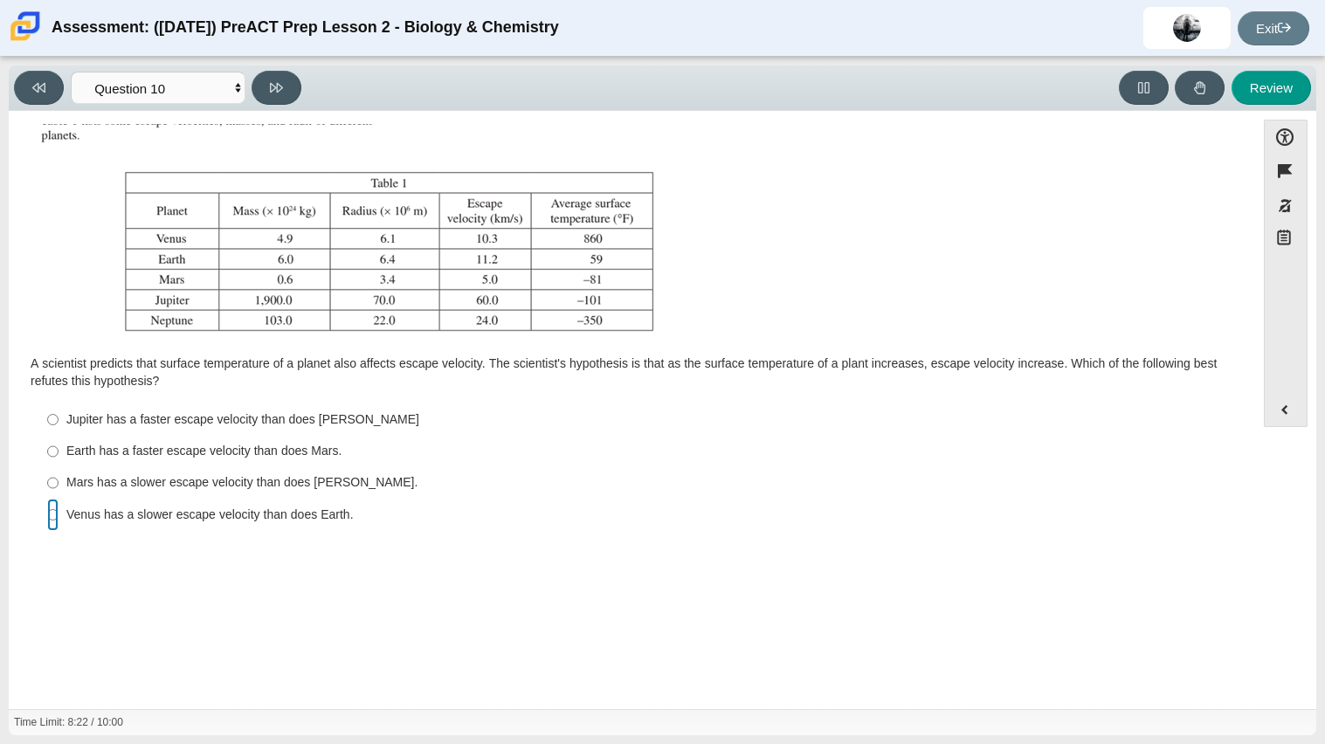
click at [53, 513] on input "Venus has a slower escape velocity than does Earth. Venus has a slower escape v…" at bounding box center [52, 514] width 11 height 31
radio input "true"
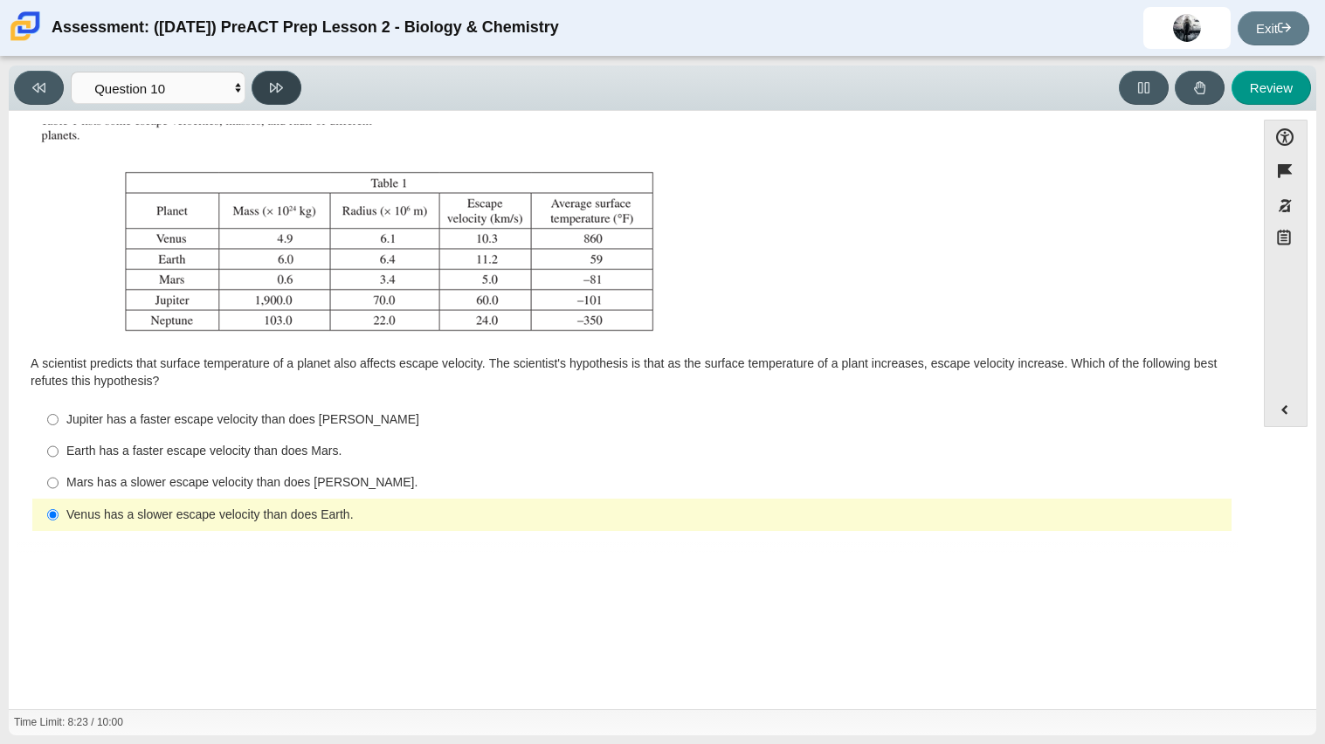
click at [270, 91] on icon at bounding box center [276, 87] width 13 height 13
select select "review"
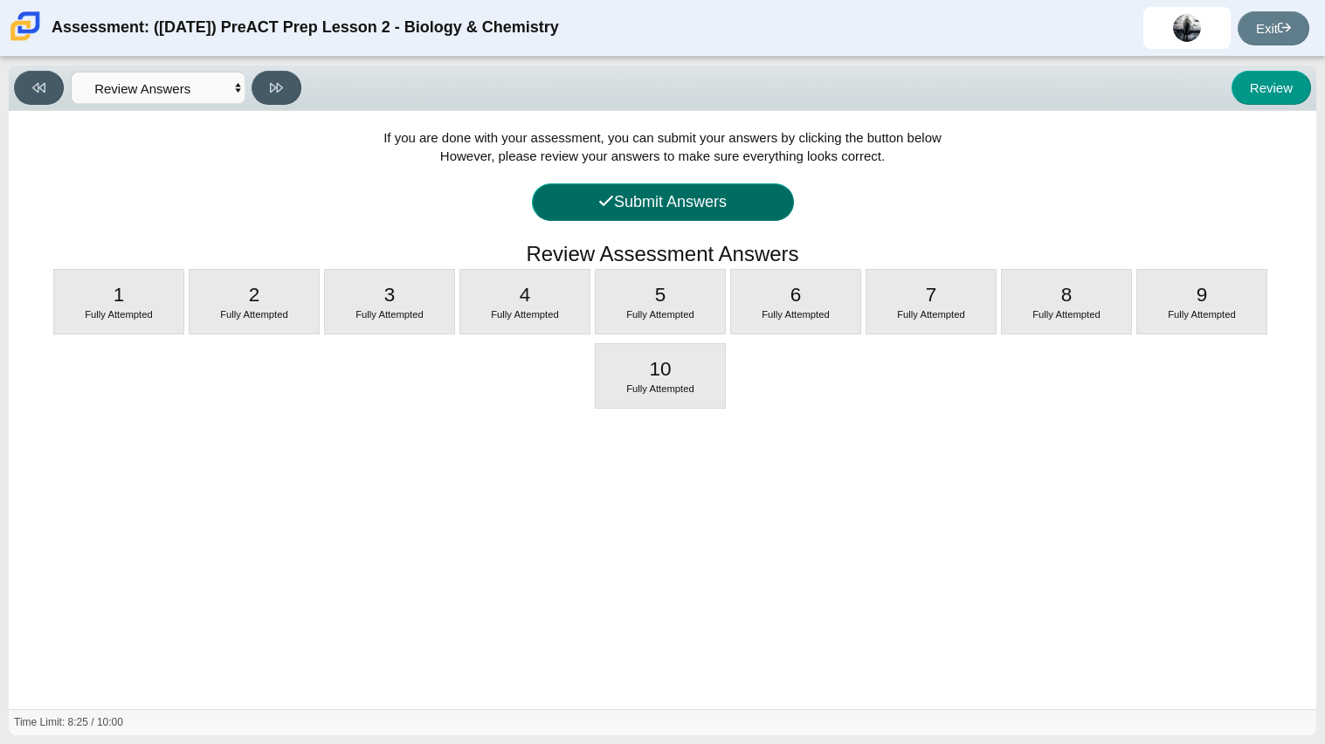
click at [602, 205] on icon at bounding box center [606, 201] width 14 height 10
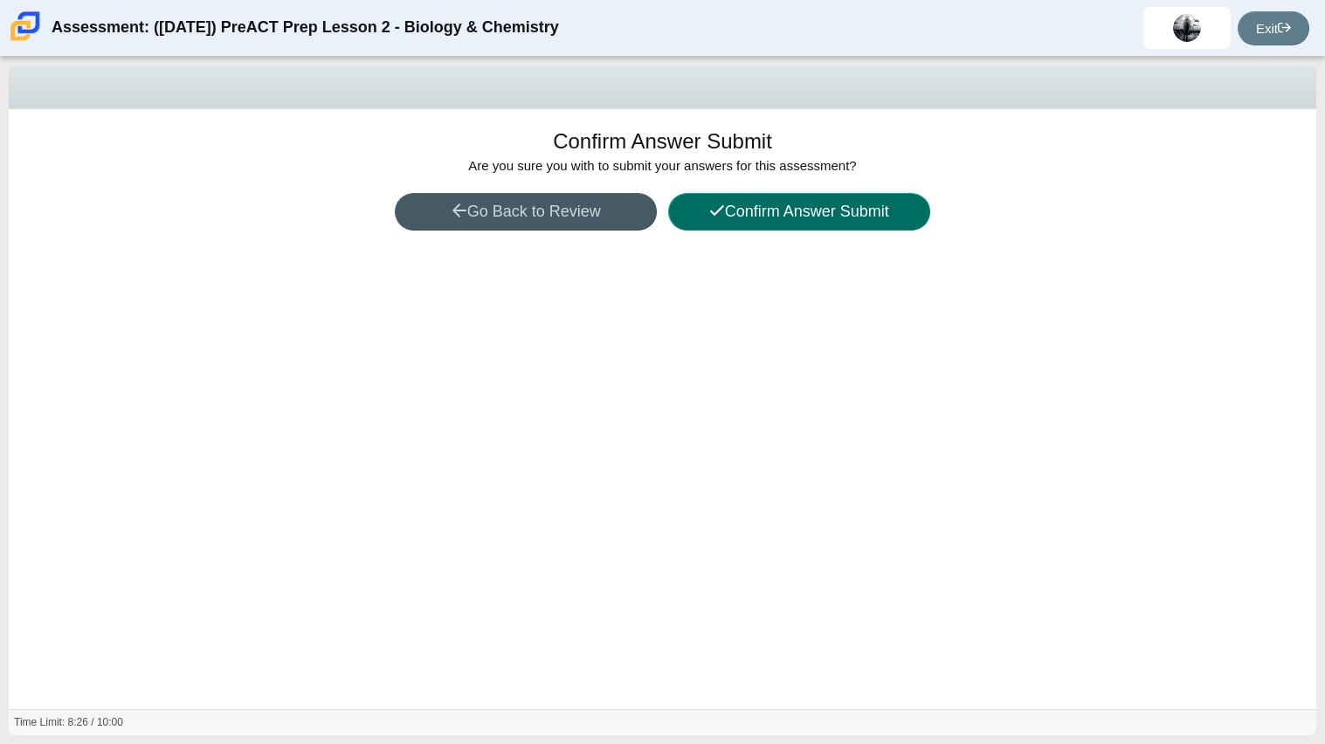
click at [705, 222] on button "Confirm Answer Submit" at bounding box center [799, 212] width 262 height 38
